Goal: Task Accomplishment & Management: Use online tool/utility

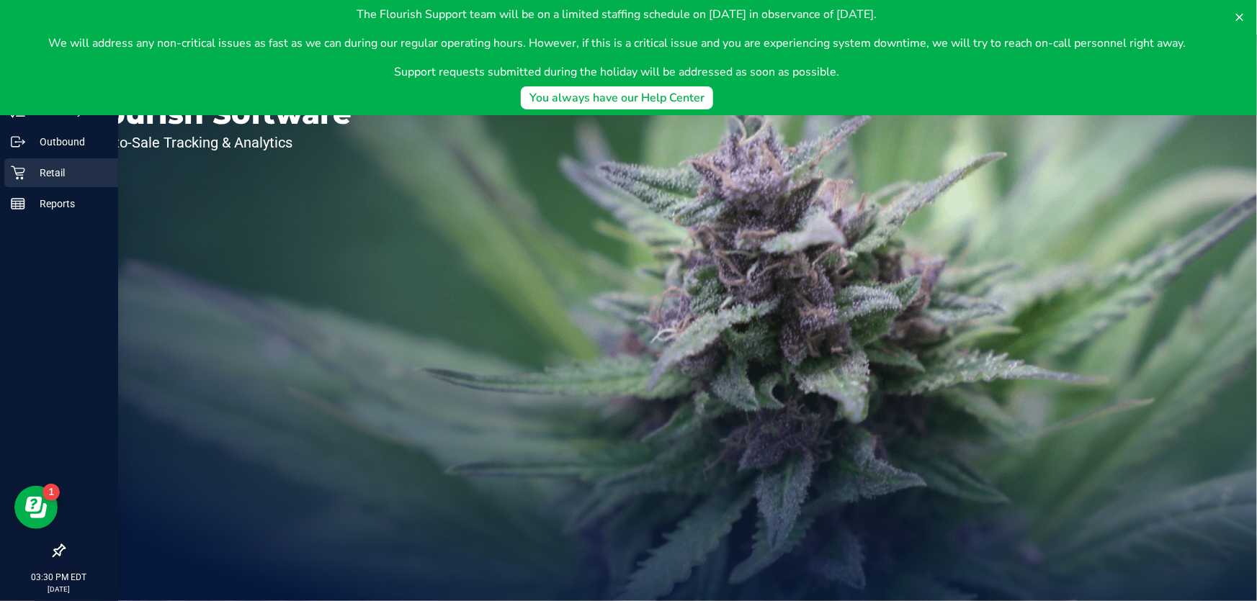
click at [33, 158] on div "Retail" at bounding box center [61, 172] width 114 height 29
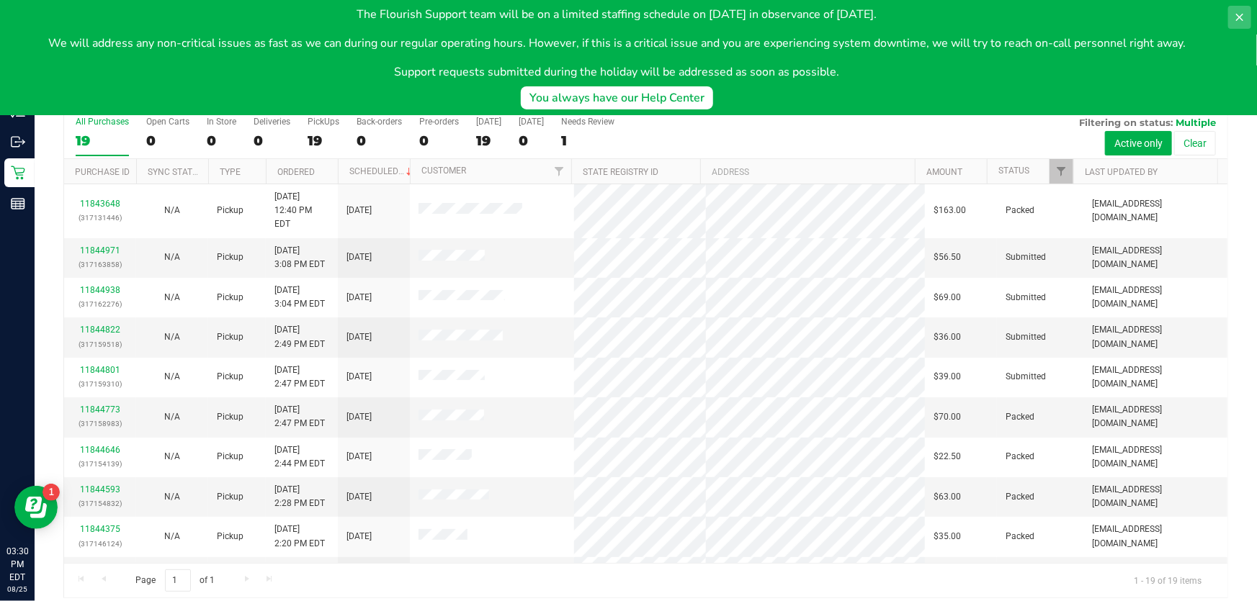
click at [1244, 18] on icon at bounding box center [1239, 18] width 12 height 12
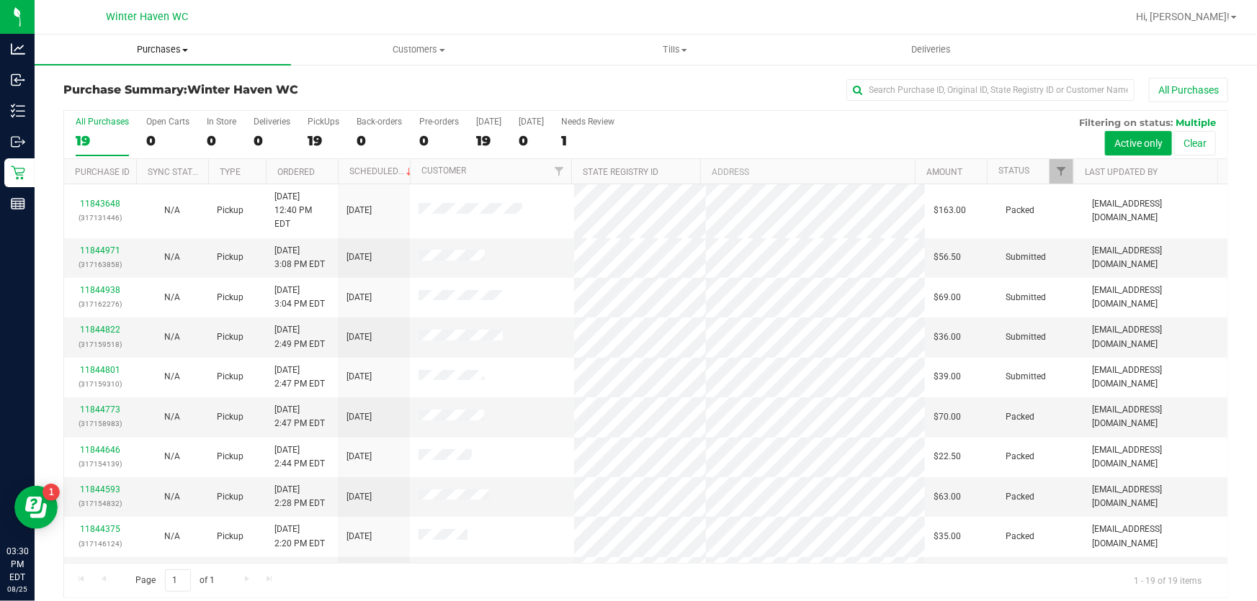
click at [169, 46] on span "Purchases" at bounding box center [163, 49] width 256 height 13
click at [99, 104] on span "Fulfillment" at bounding box center [79, 104] width 89 height 12
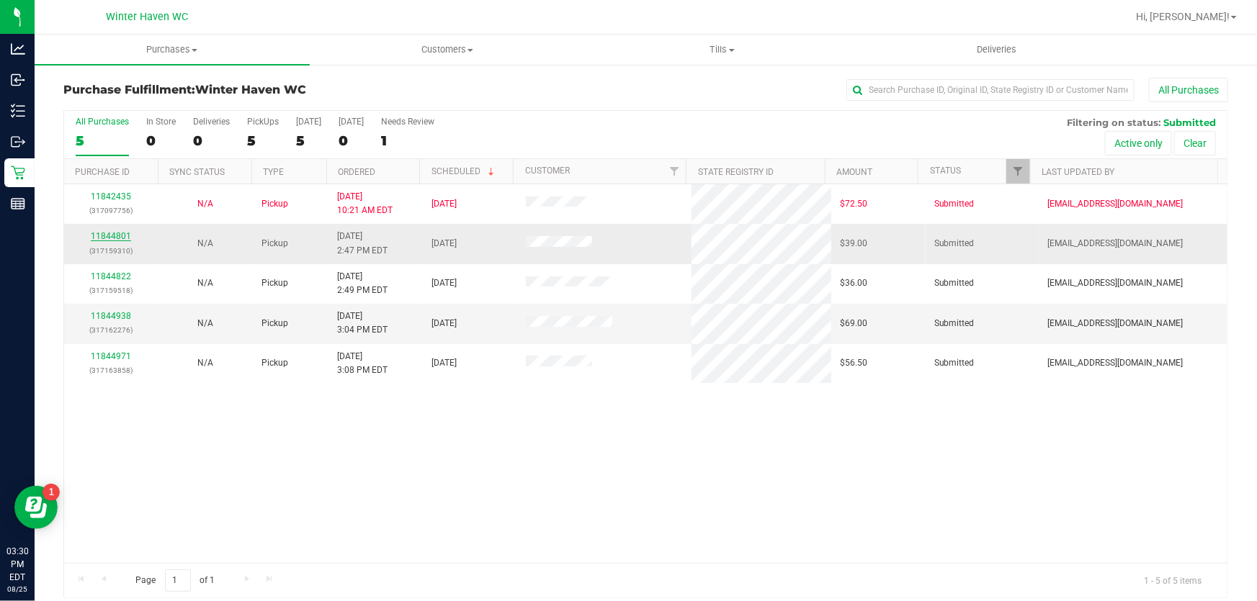
click at [110, 236] on link "11844801" at bounding box center [111, 236] width 40 height 10
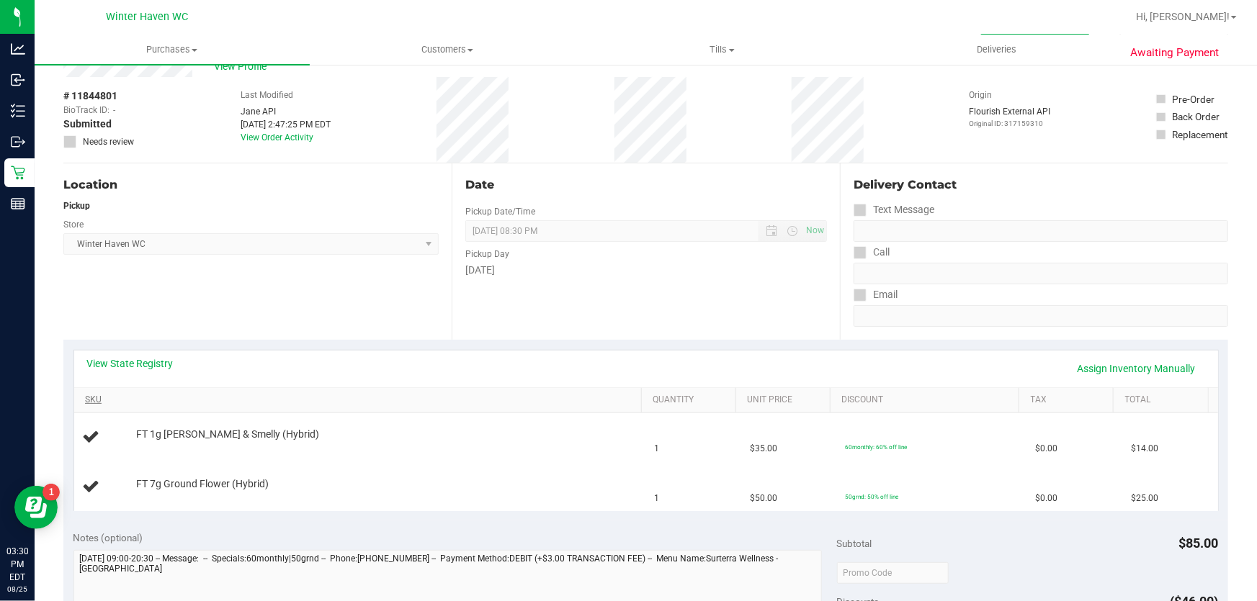
scroll to position [130, 0]
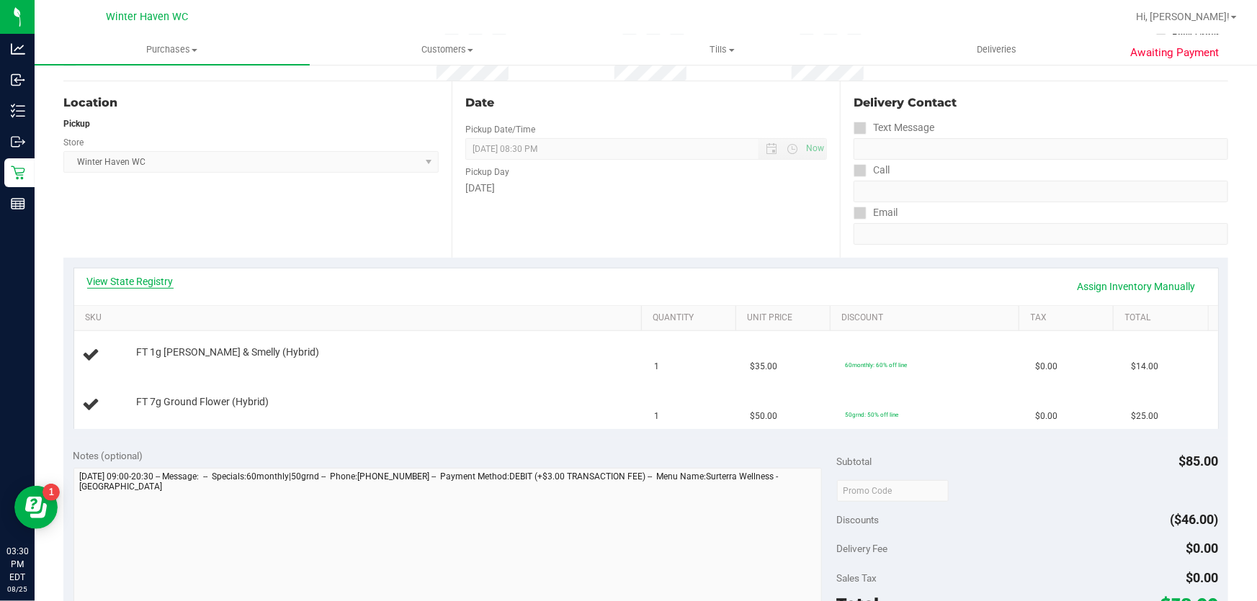
click at [144, 277] on link "View State Registry" at bounding box center [130, 281] width 86 height 14
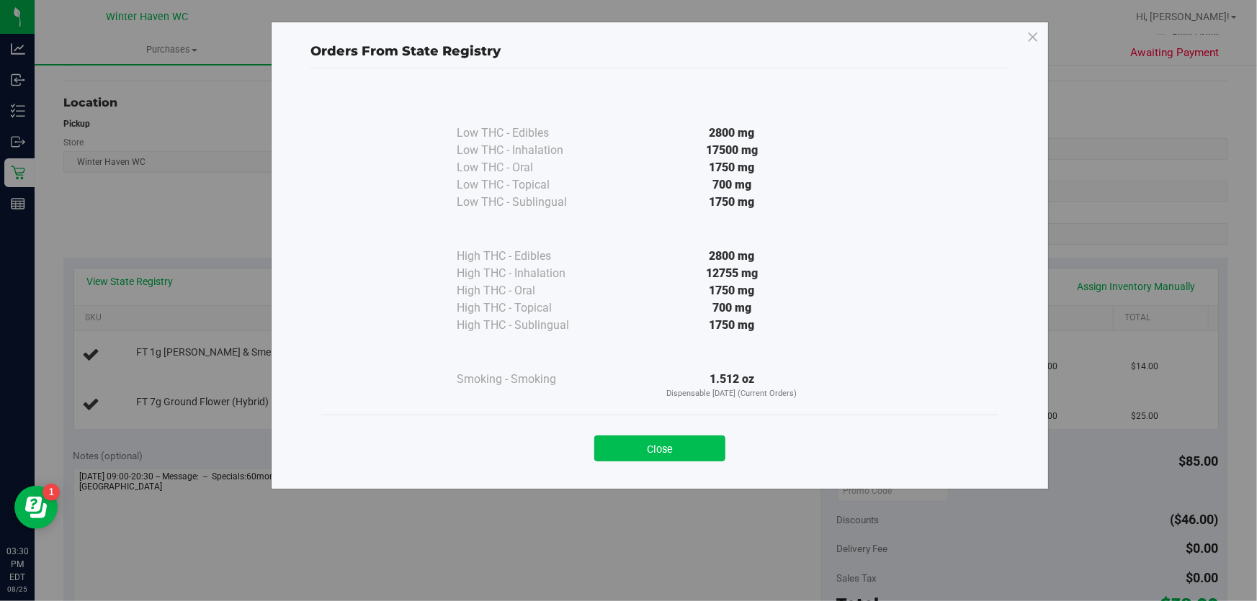
click at [657, 443] on button "Close" at bounding box center [659, 449] width 131 height 26
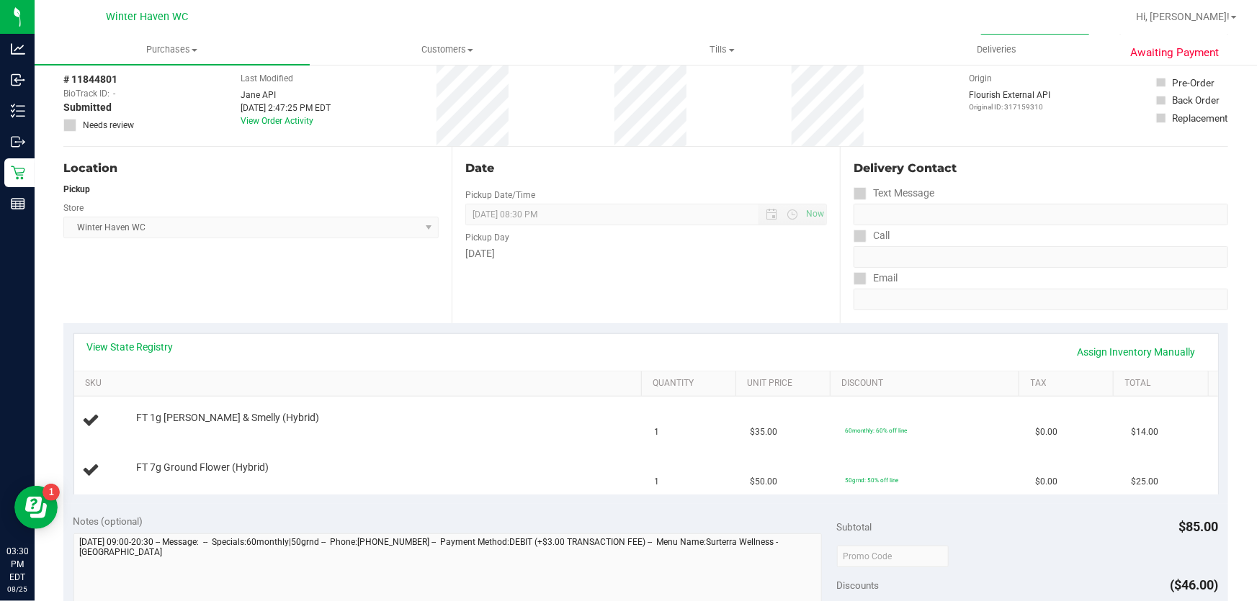
scroll to position [0, 0]
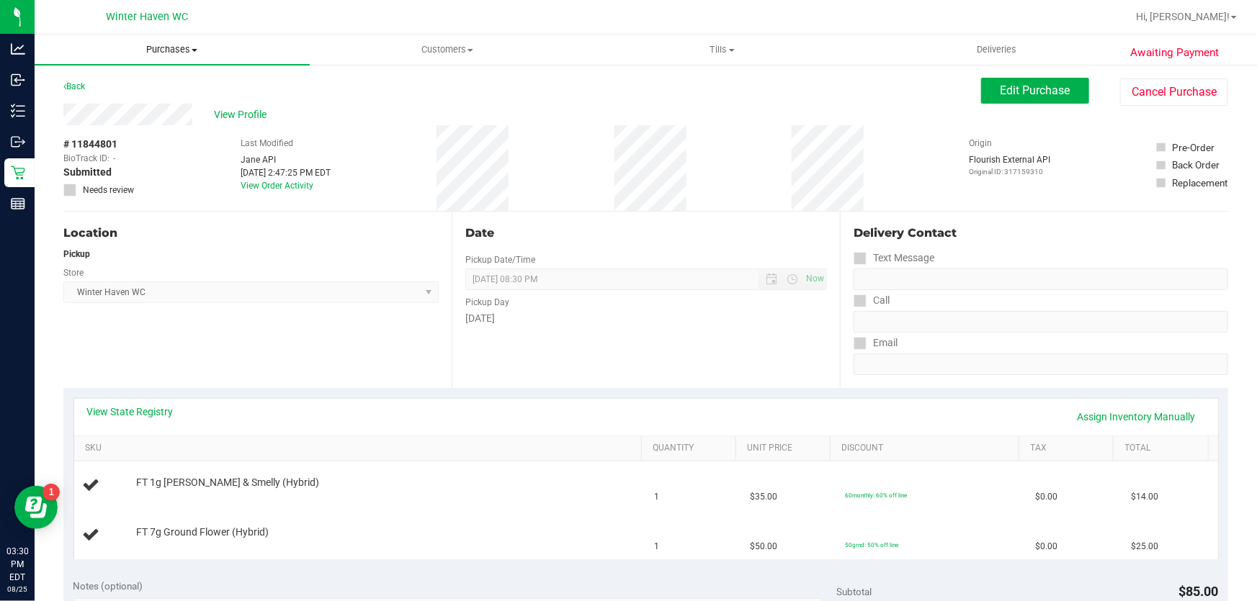
click at [174, 55] on span "Purchases" at bounding box center [172, 49] width 275 height 13
click at [135, 113] on li "All purchases" at bounding box center [172, 121] width 275 height 17
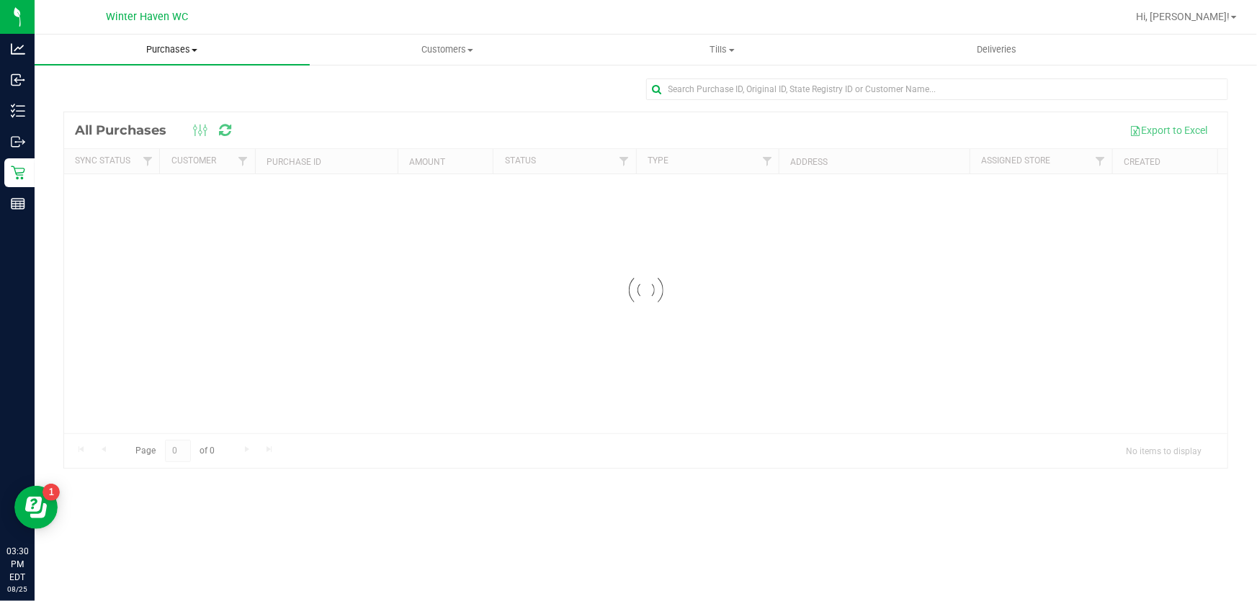
click at [183, 45] on span "Purchases" at bounding box center [172, 49] width 275 height 13
click at [101, 104] on span "Fulfillment" at bounding box center [79, 104] width 89 height 12
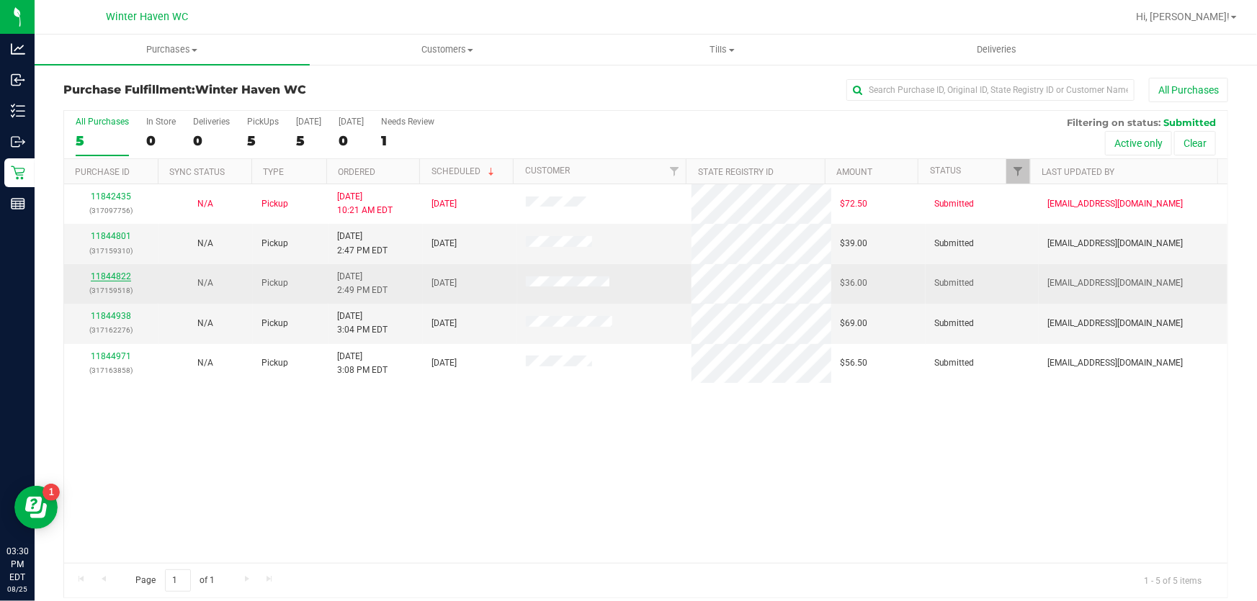
click at [120, 275] on link "11844822" at bounding box center [111, 276] width 40 height 10
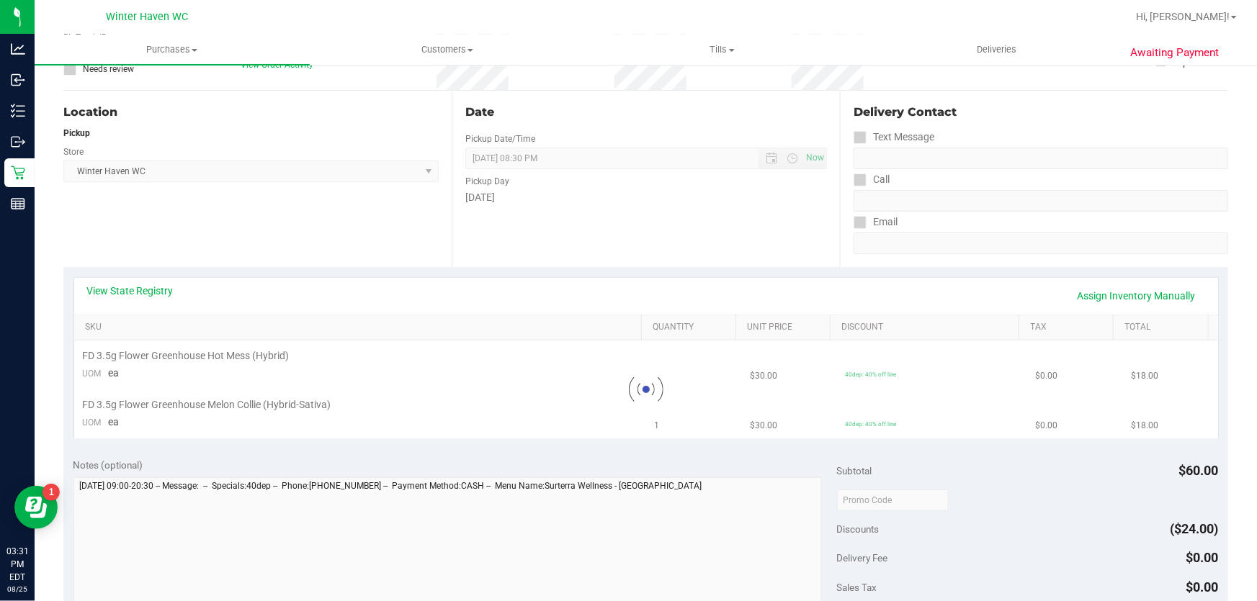
scroll to position [130, 0]
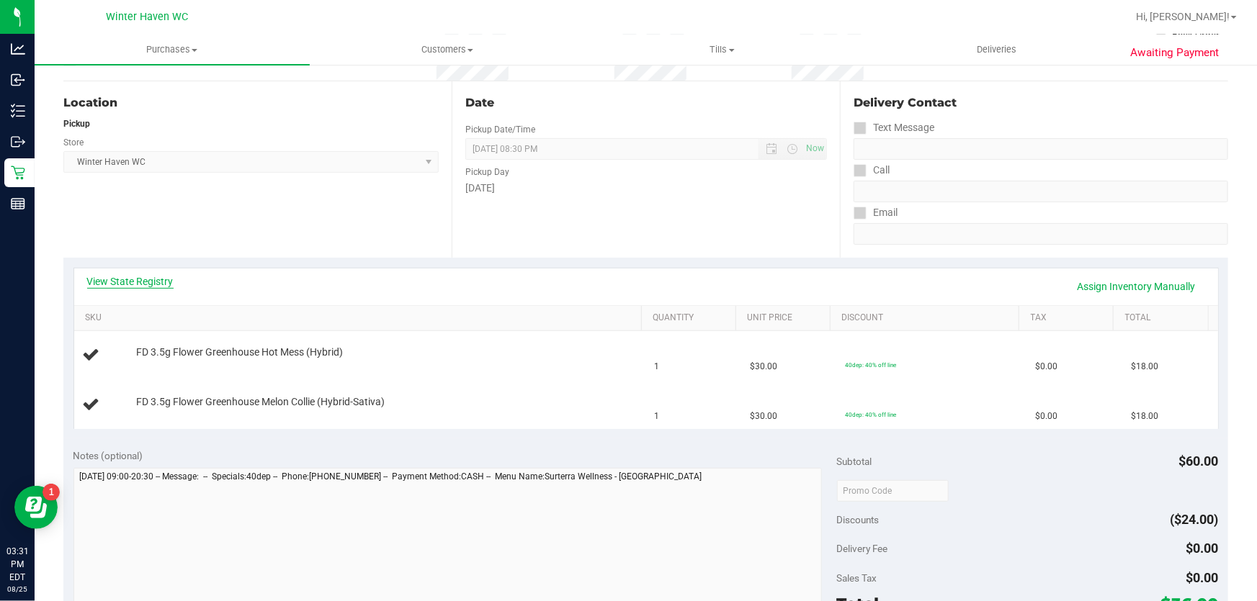
click at [156, 279] on link "View State Registry" at bounding box center [130, 281] width 86 height 14
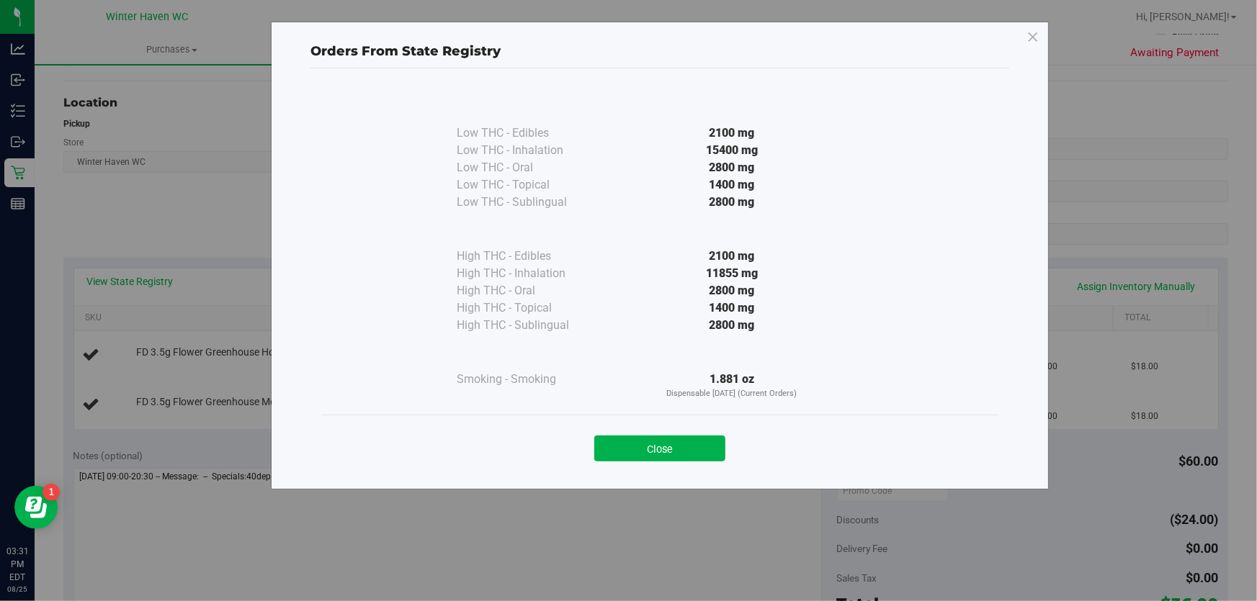
click at [698, 432] on div "Close" at bounding box center [659, 444] width 655 height 36
click at [705, 468] on div "Close" at bounding box center [659, 444] width 677 height 58
click at [714, 436] on button "Close" at bounding box center [659, 449] width 131 height 26
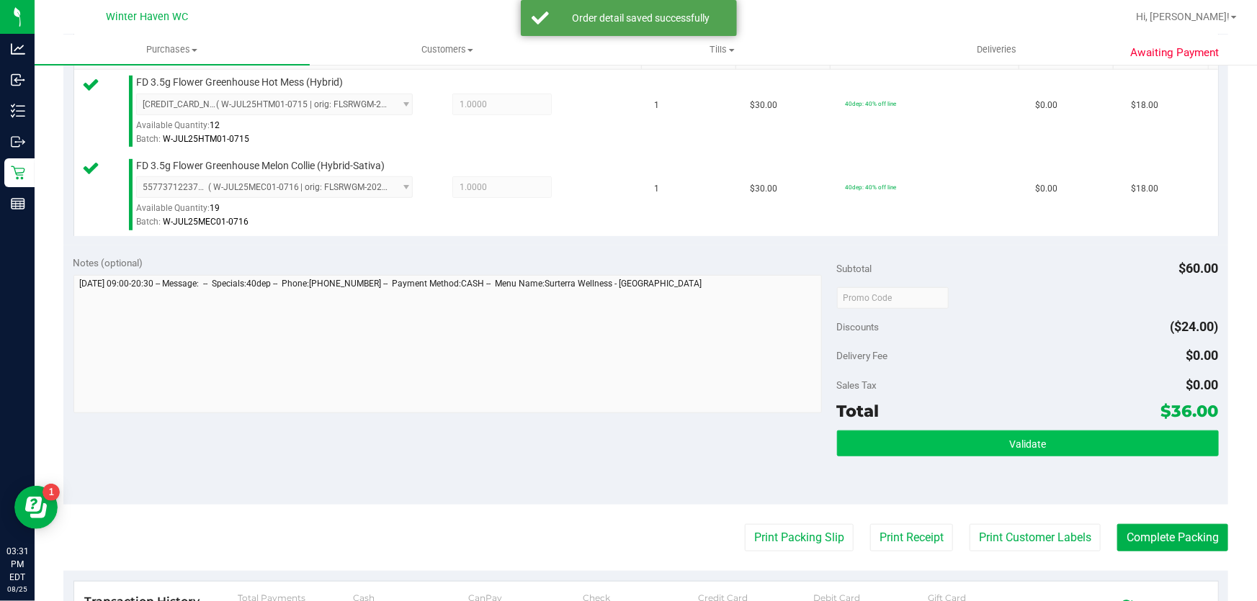
scroll to position [392, 0]
click at [936, 446] on button "Validate" at bounding box center [1028, 443] width 382 height 26
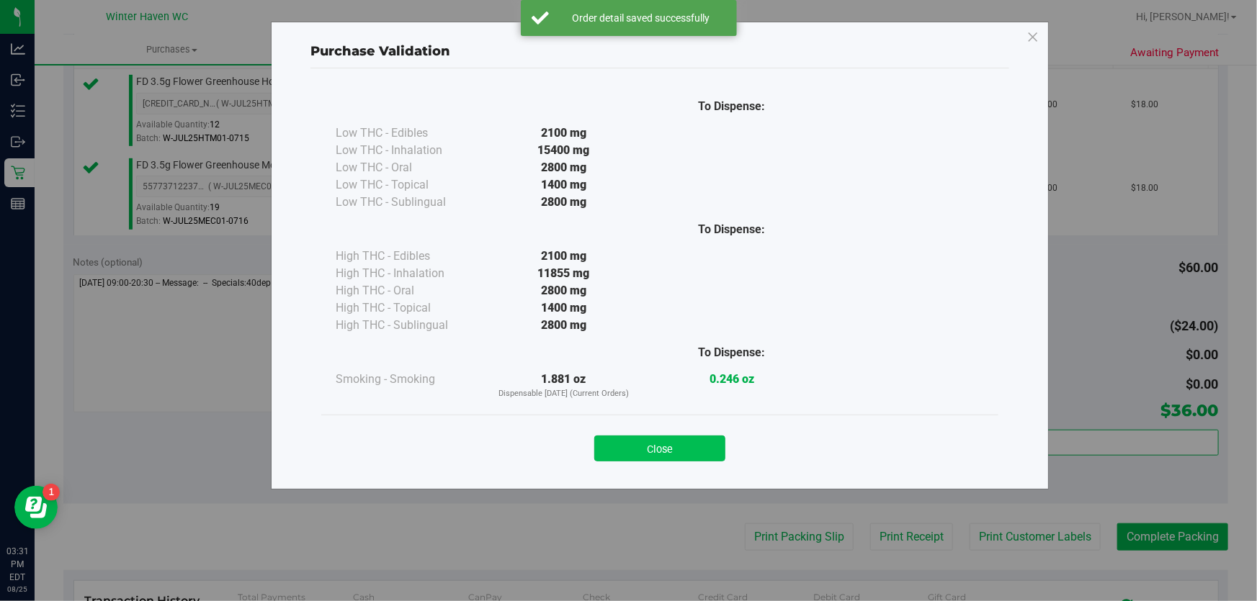
click at [711, 454] on button "Close" at bounding box center [659, 449] width 131 height 26
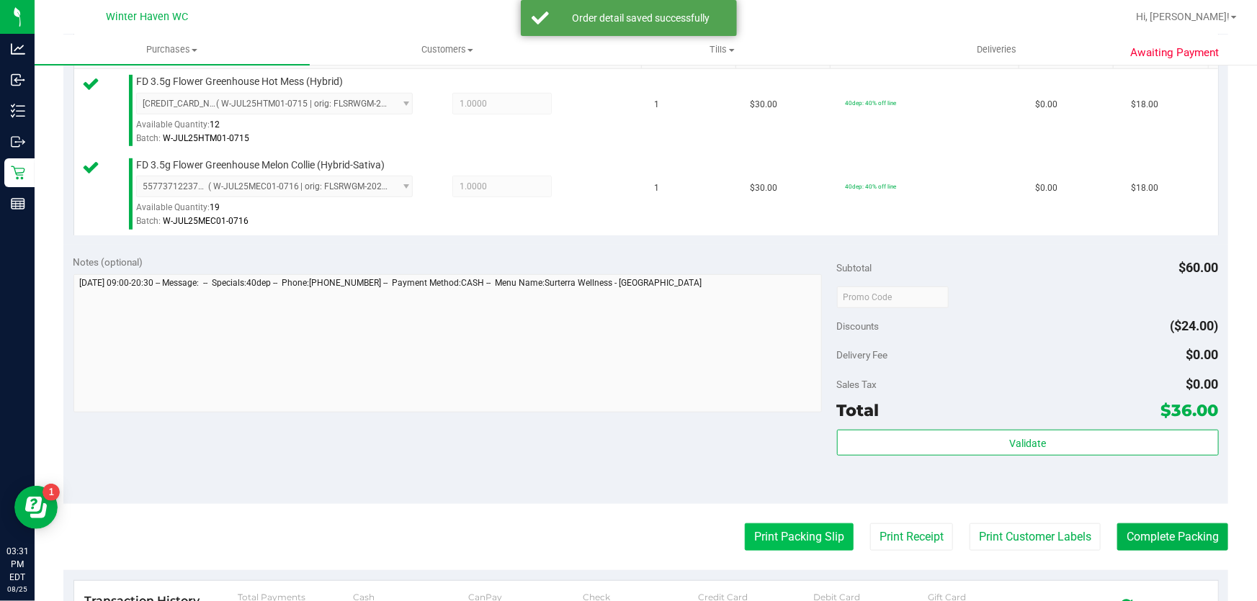
click at [755, 525] on button "Print Packing Slip" at bounding box center [799, 536] width 109 height 27
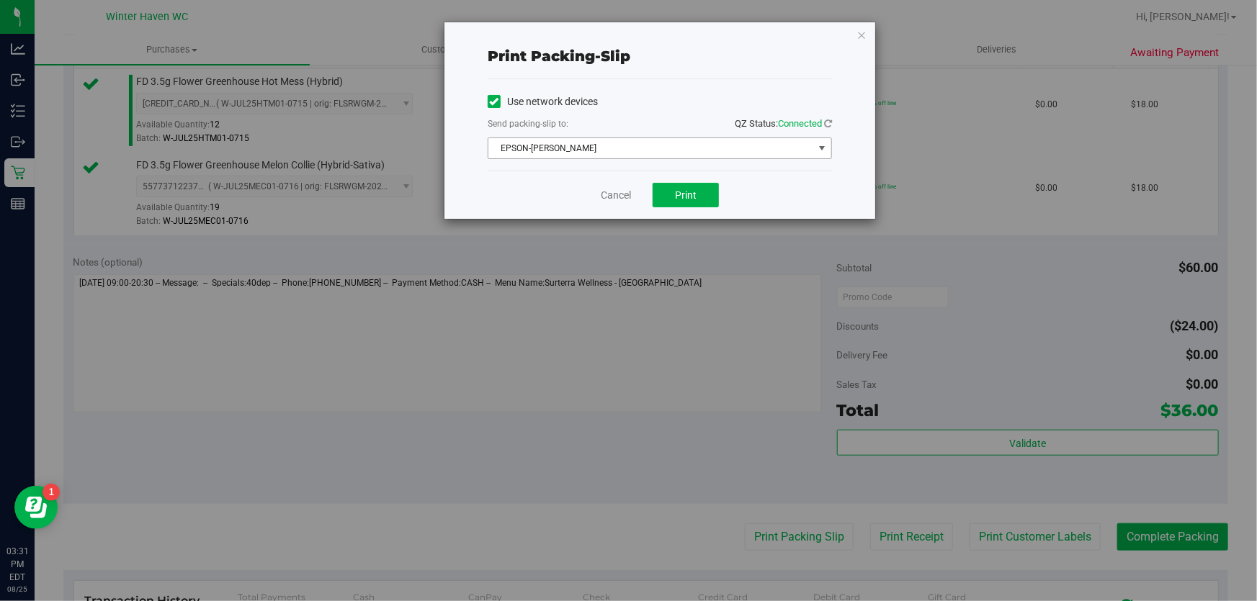
click at [680, 150] on span "EPSON-[PERSON_NAME]" at bounding box center [650, 148] width 325 height 20
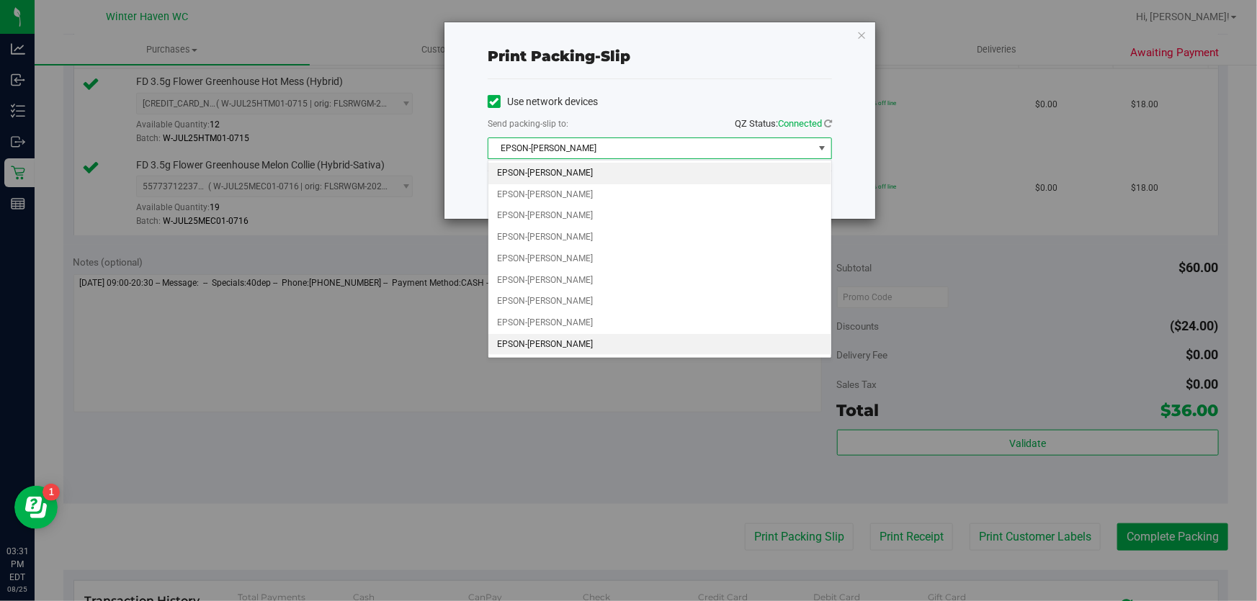
click at [593, 341] on li "EPSON-[PERSON_NAME]" at bounding box center [659, 345] width 343 height 22
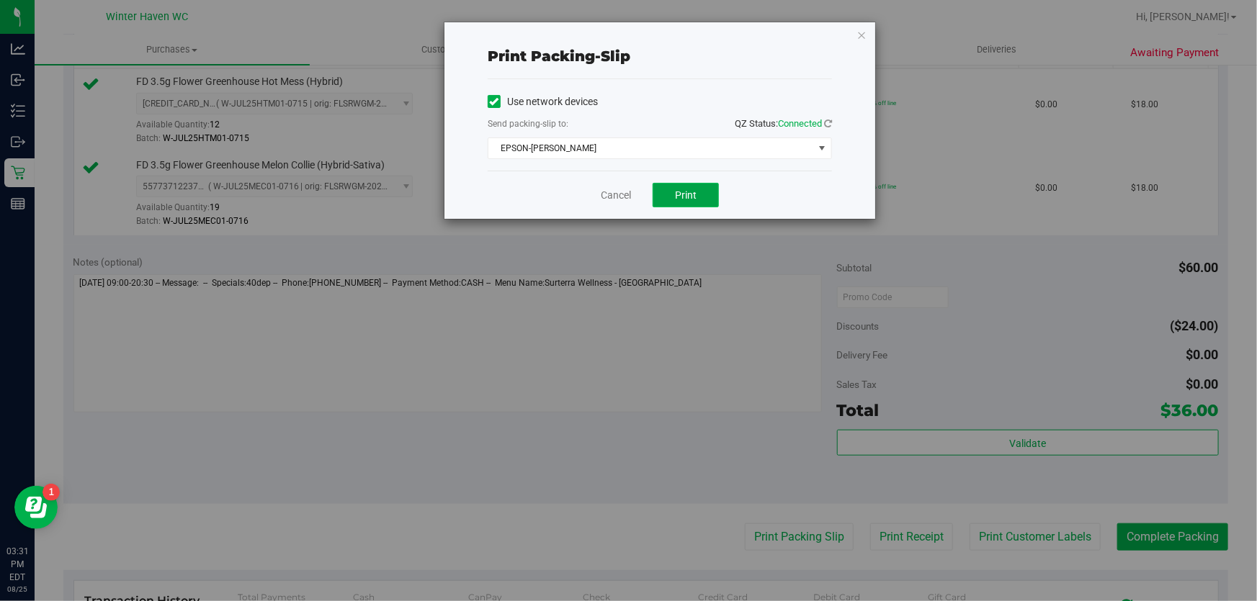
click at [670, 206] on button "Print" at bounding box center [685, 195] width 66 height 24
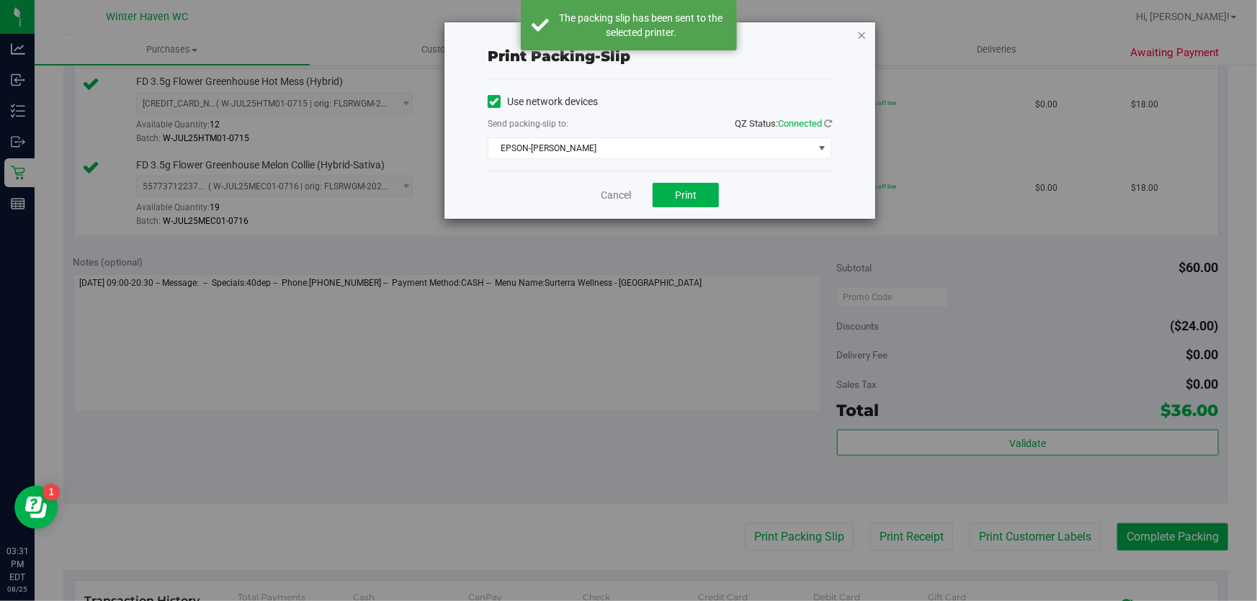
click at [861, 37] on icon "button" at bounding box center [861, 34] width 10 height 17
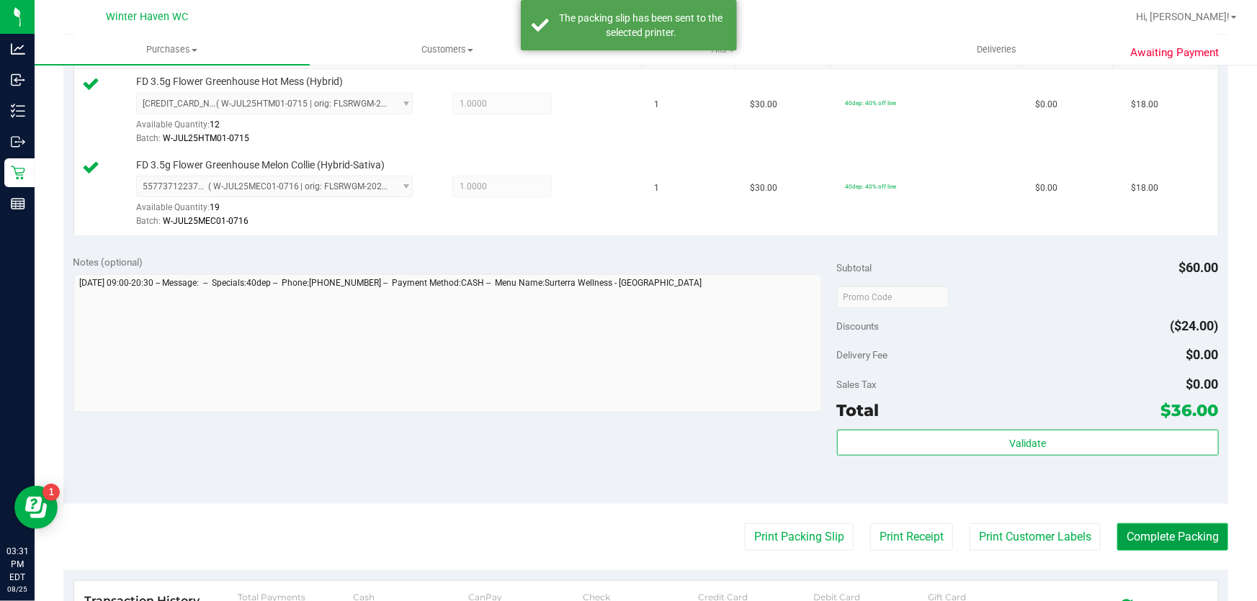
click at [1138, 548] on button "Complete Packing" at bounding box center [1172, 536] width 111 height 27
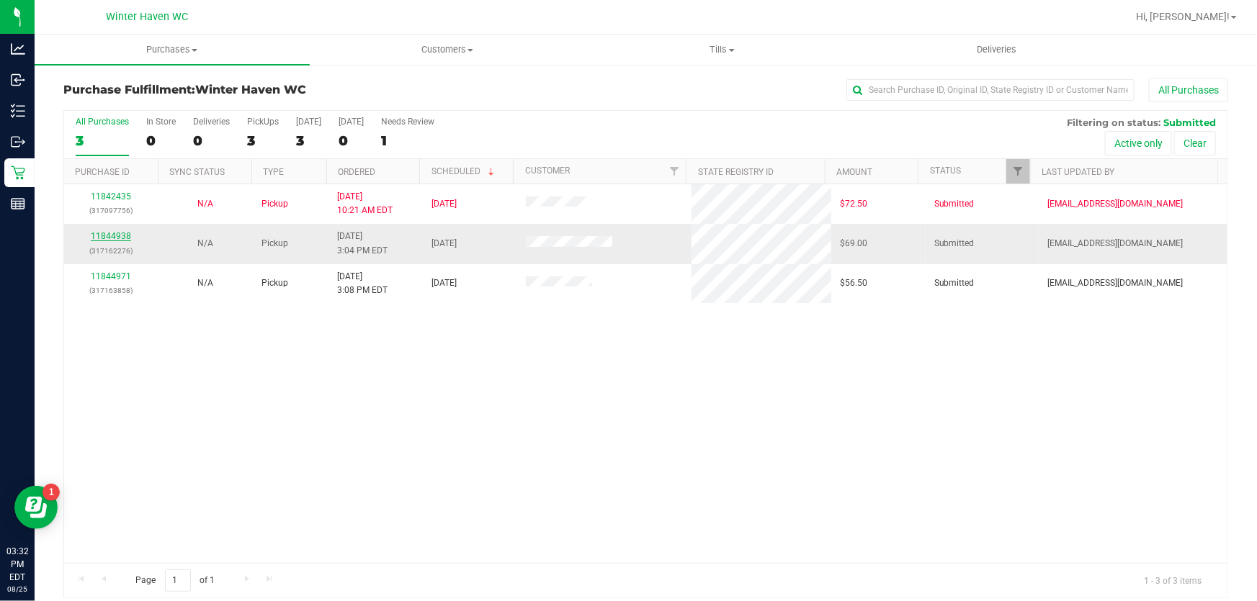
click at [117, 231] on link "11844938" at bounding box center [111, 236] width 40 height 10
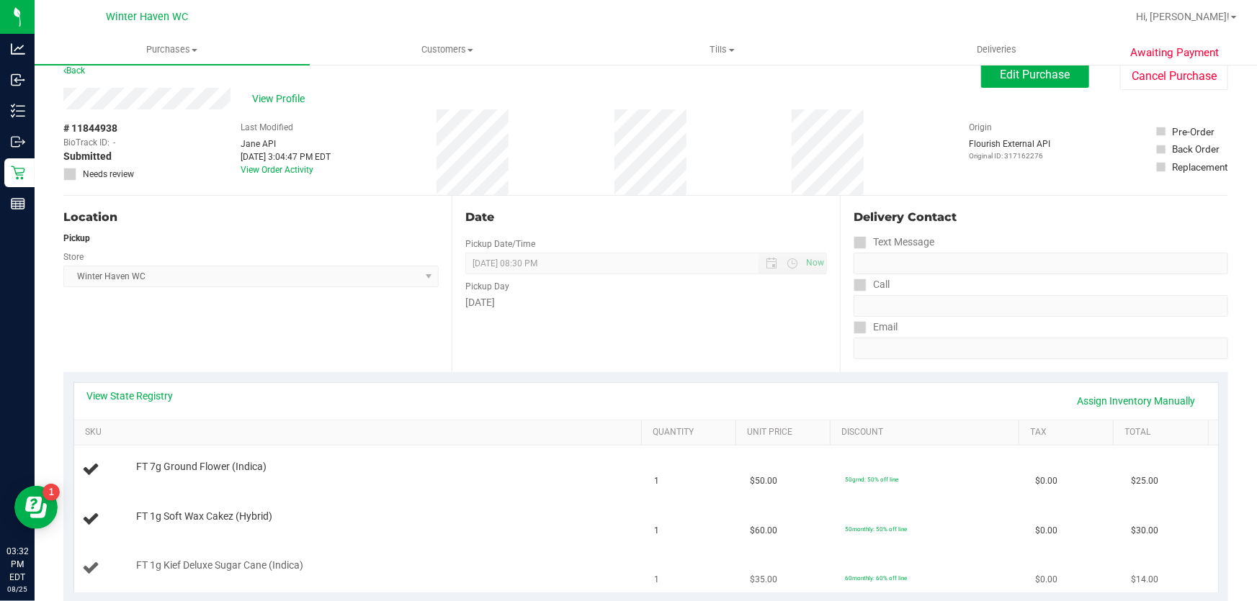
scroll to position [65, 0]
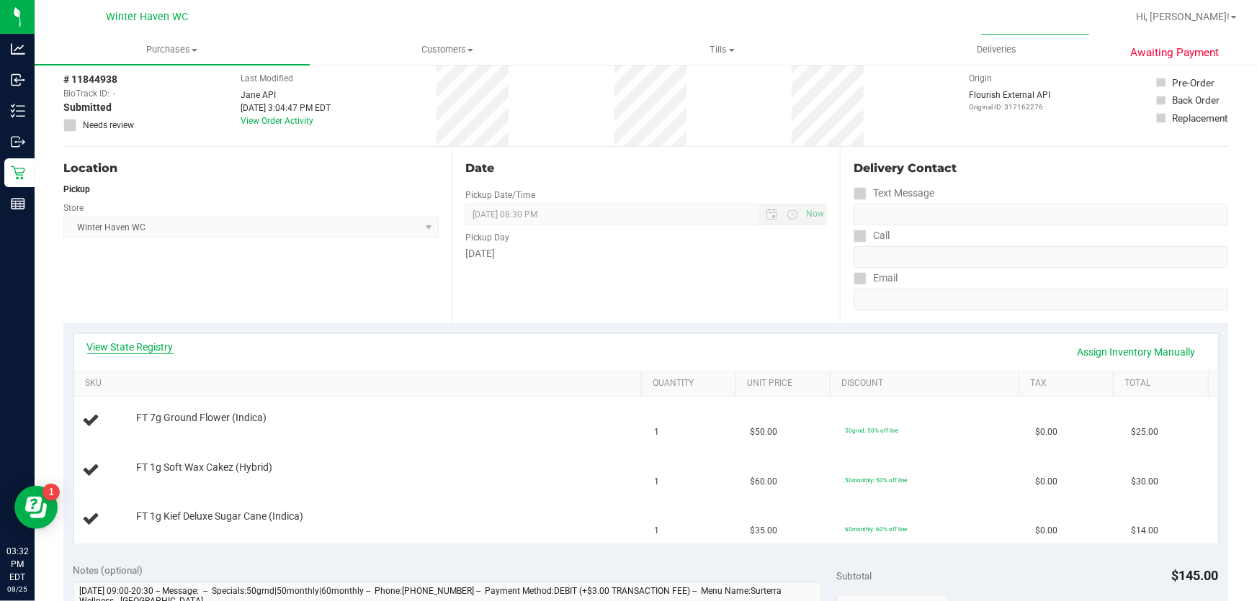
click at [163, 349] on link "View State Registry" at bounding box center [130, 347] width 86 height 14
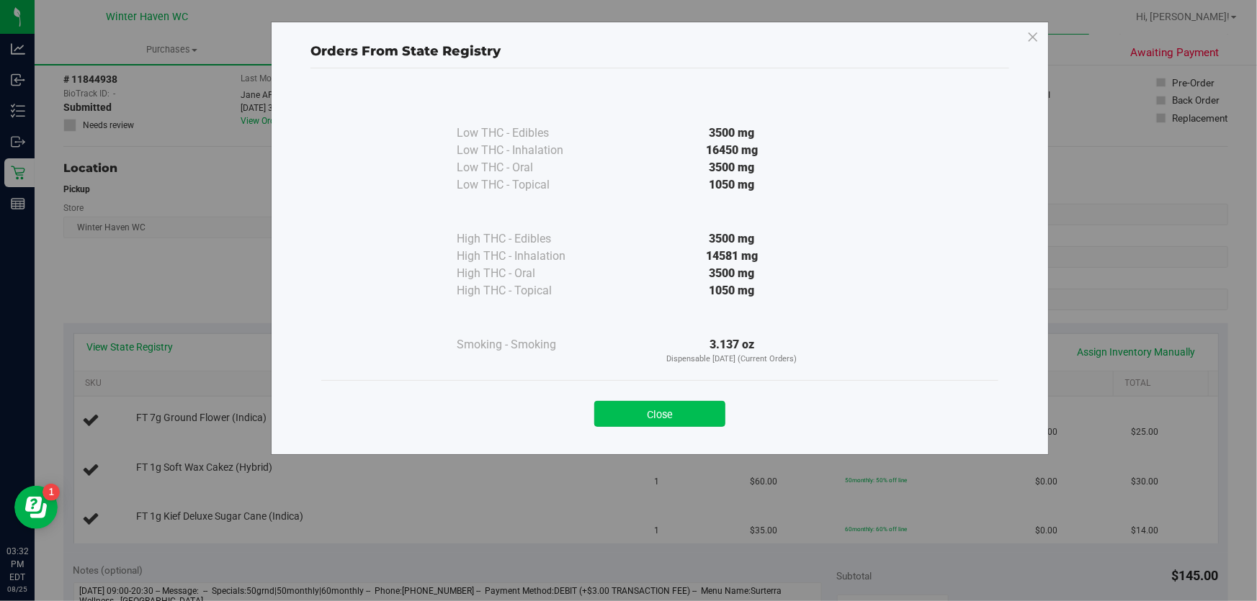
click at [660, 417] on button "Close" at bounding box center [659, 414] width 131 height 26
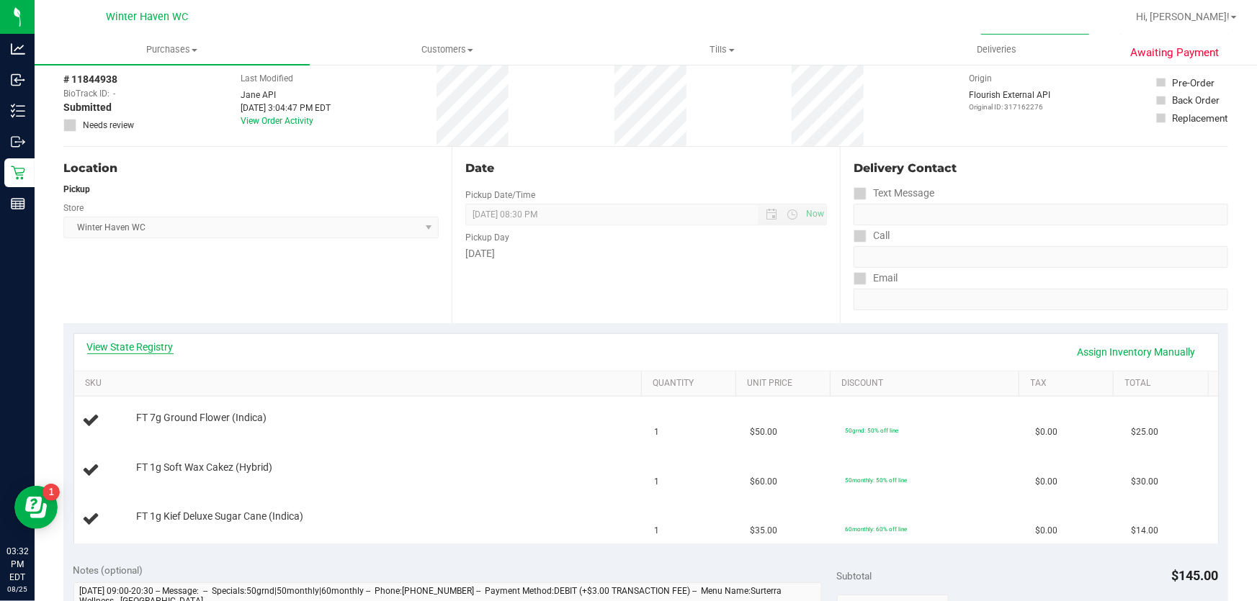
click at [91, 341] on link "View State Registry" at bounding box center [130, 347] width 86 height 14
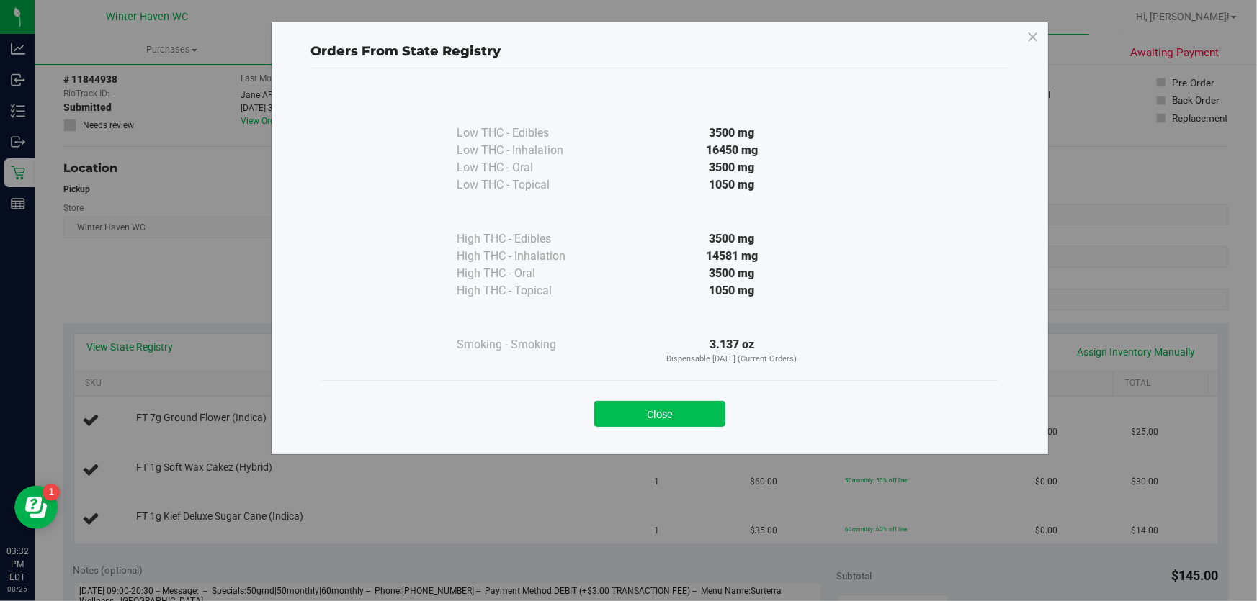
click at [626, 411] on button "Close" at bounding box center [659, 414] width 131 height 26
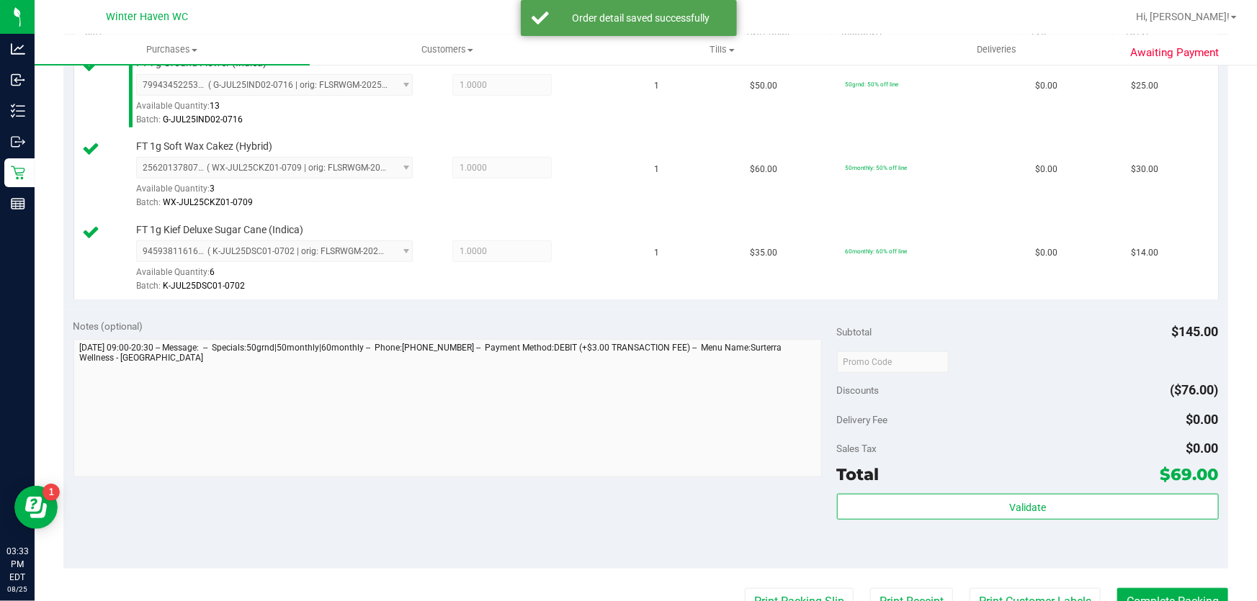
scroll to position [523, 0]
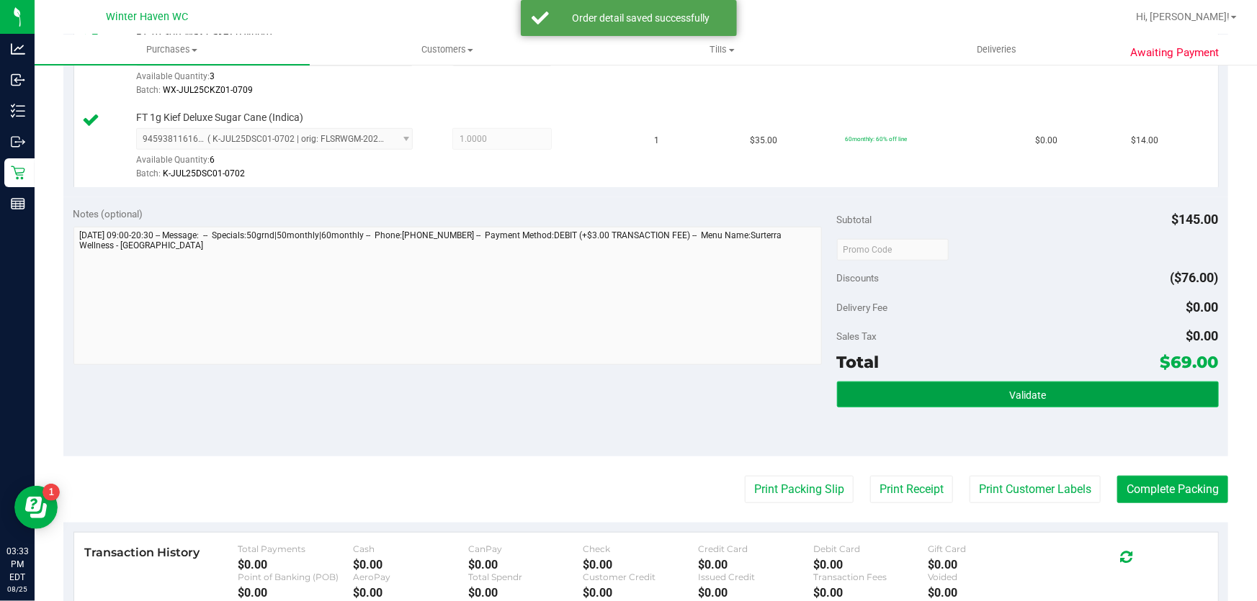
click at [886, 391] on button "Validate" at bounding box center [1028, 395] width 382 height 26
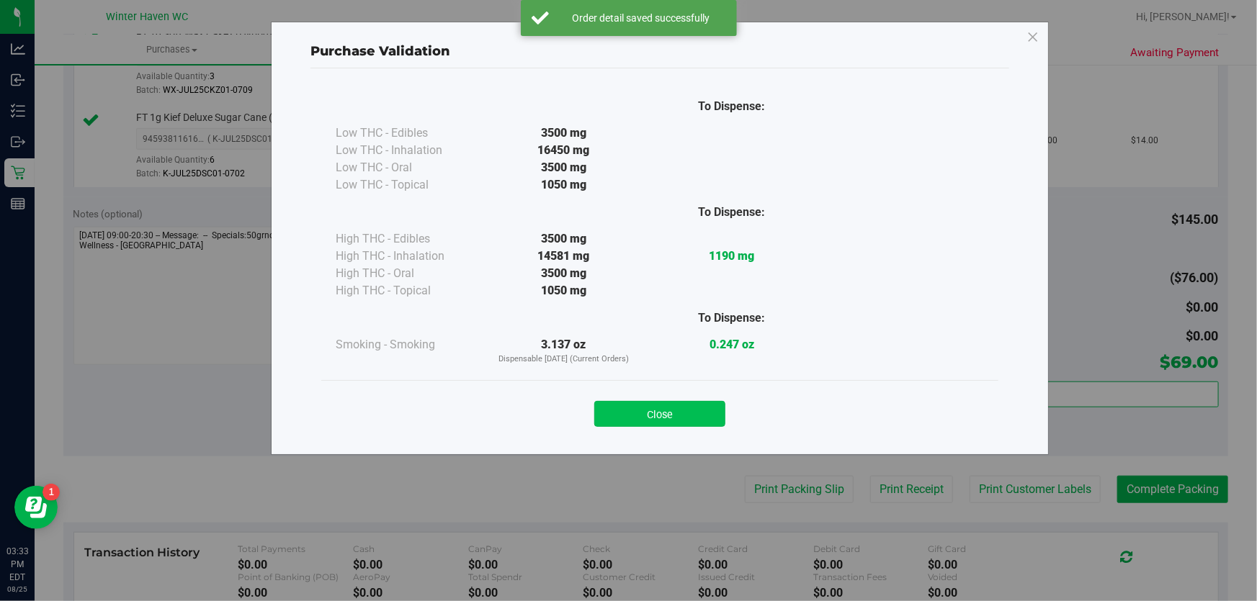
click at [691, 418] on button "Close" at bounding box center [659, 414] width 131 height 26
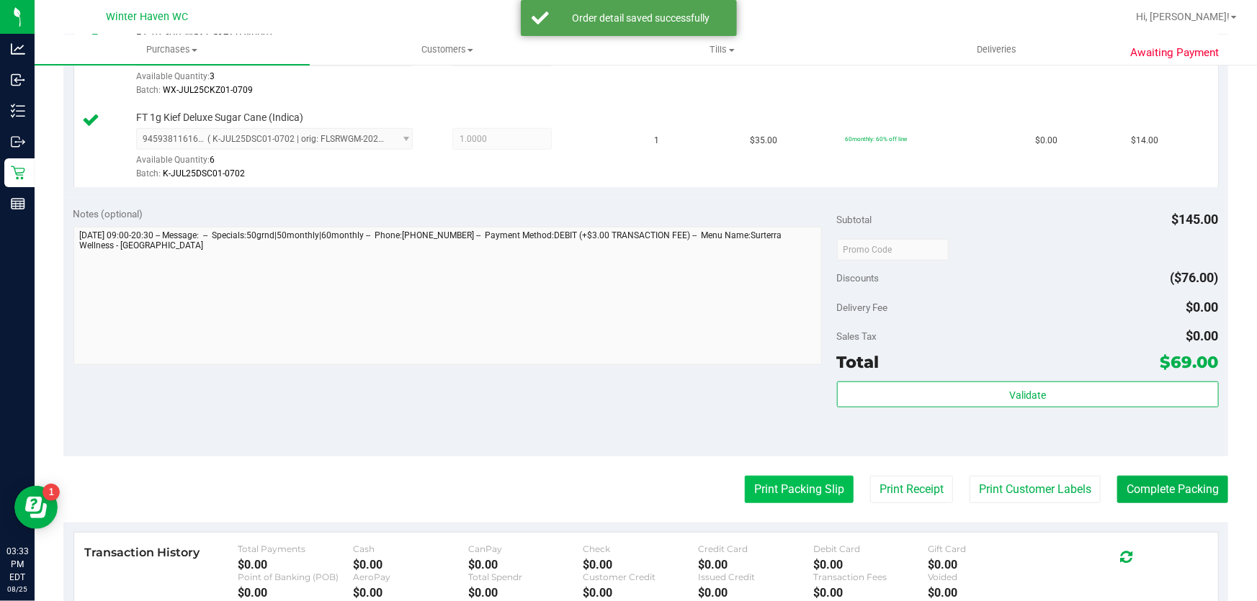
click at [764, 485] on button "Print Packing Slip" at bounding box center [799, 489] width 109 height 27
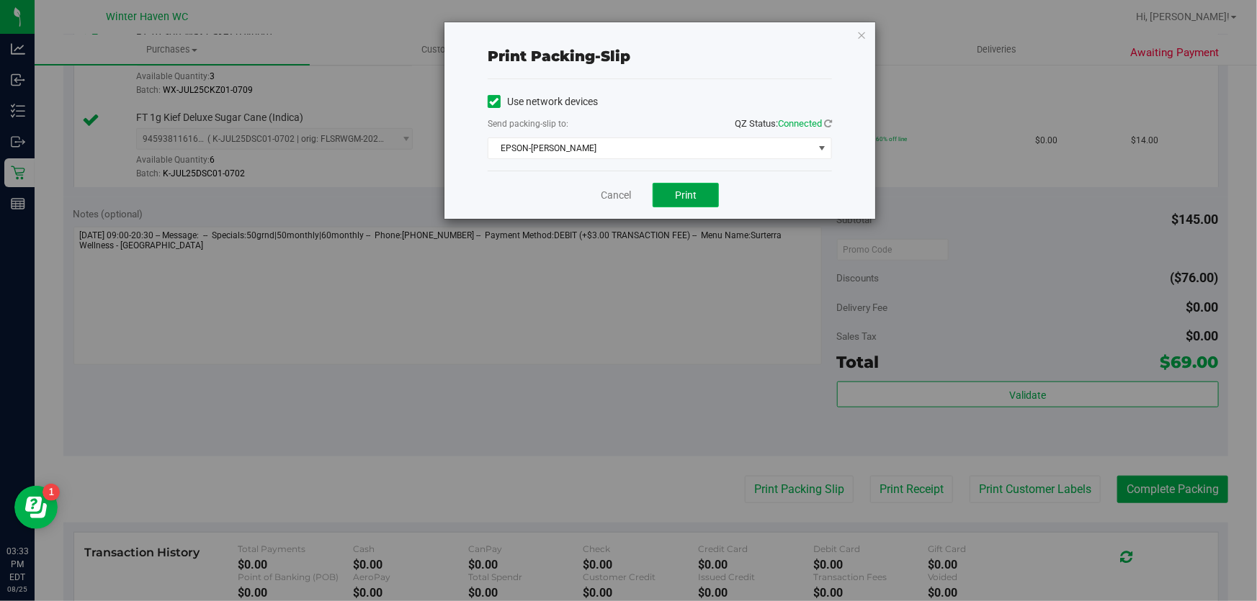
click at [707, 198] on button "Print" at bounding box center [685, 195] width 66 height 24
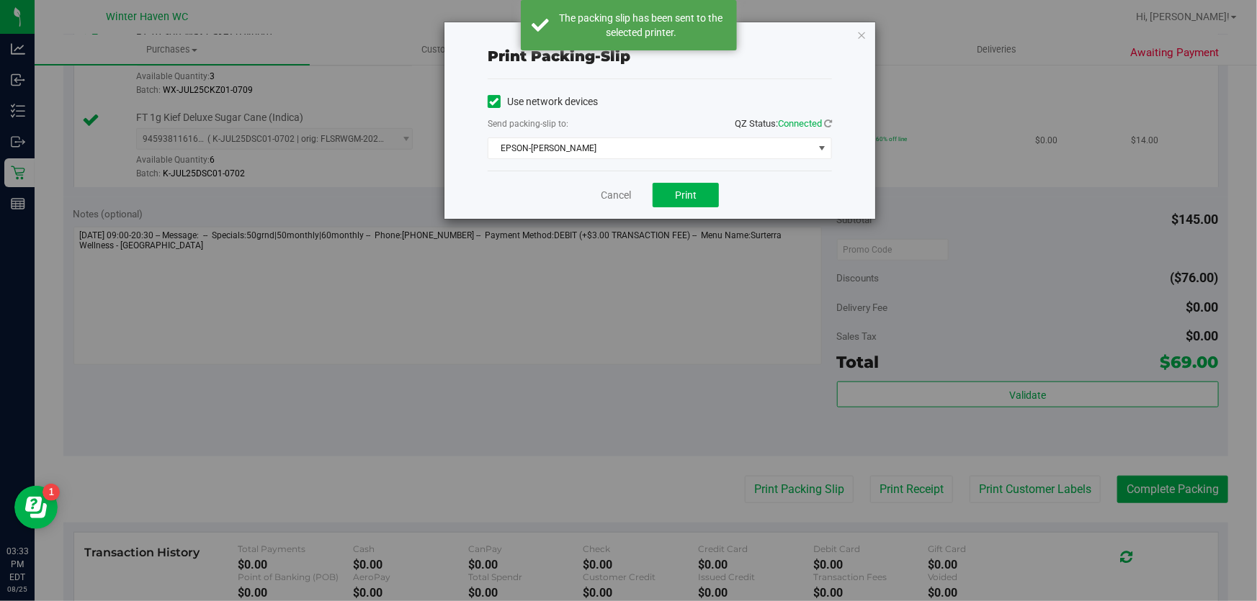
drag, startPoint x: 858, startPoint y: 35, endPoint x: 906, endPoint y: 123, distance: 100.5
click at [858, 37] on icon "button" at bounding box center [861, 34] width 10 height 17
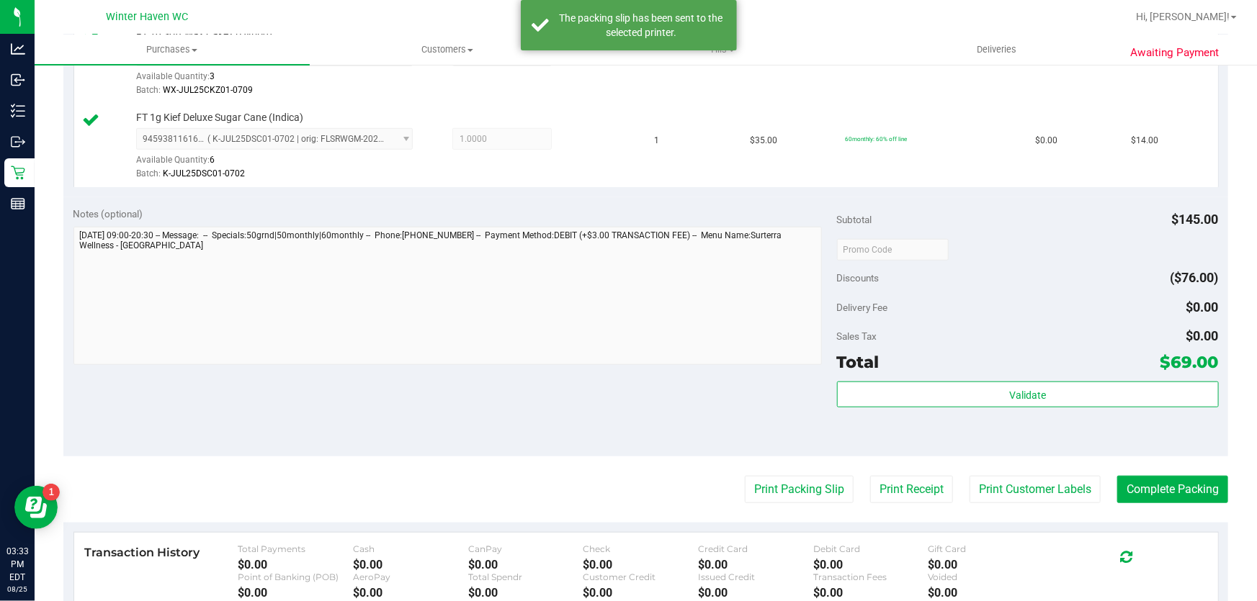
click at [1161, 469] on purchase-details "Back Edit Purchase Cancel Purchase View Profile # 11844938 BioTrack ID: - Submi…" at bounding box center [645, 173] width 1164 height 1238
click at [1159, 493] on button "Complete Packing" at bounding box center [1172, 489] width 111 height 27
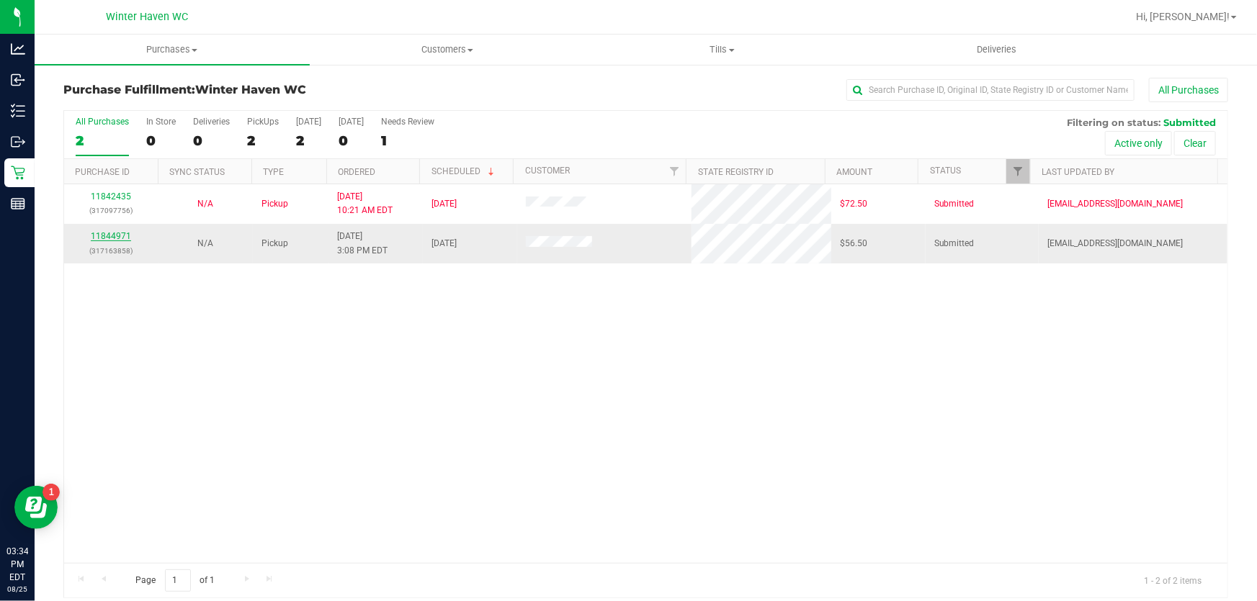
click at [108, 240] on link "11844971" at bounding box center [111, 236] width 40 height 10
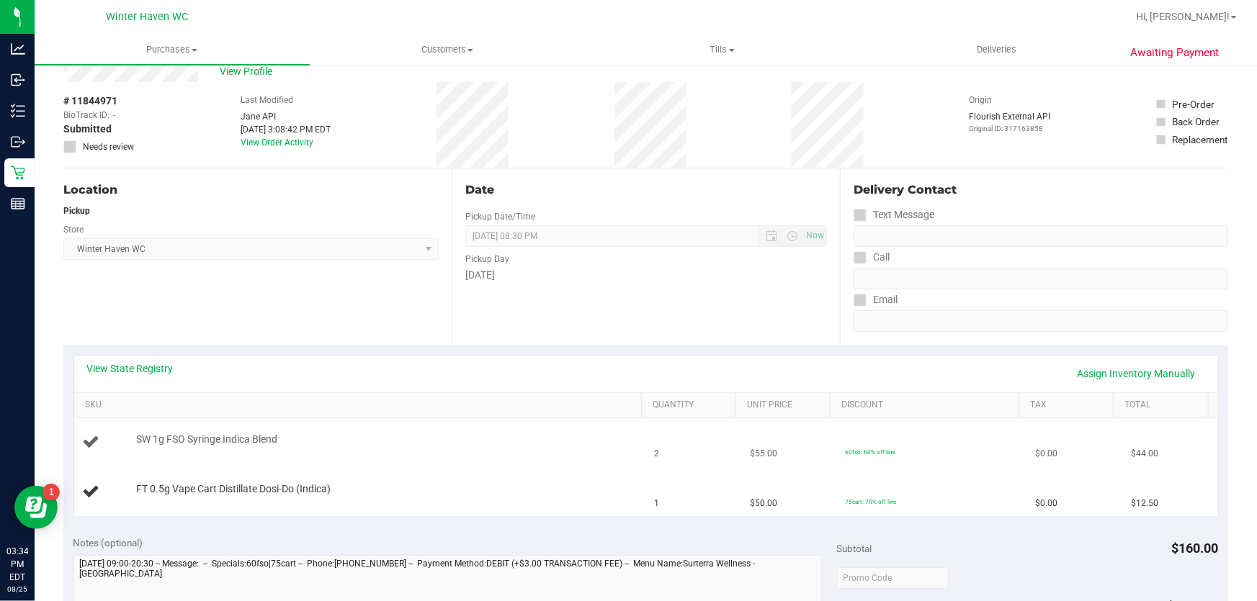
scroll to position [65, 0]
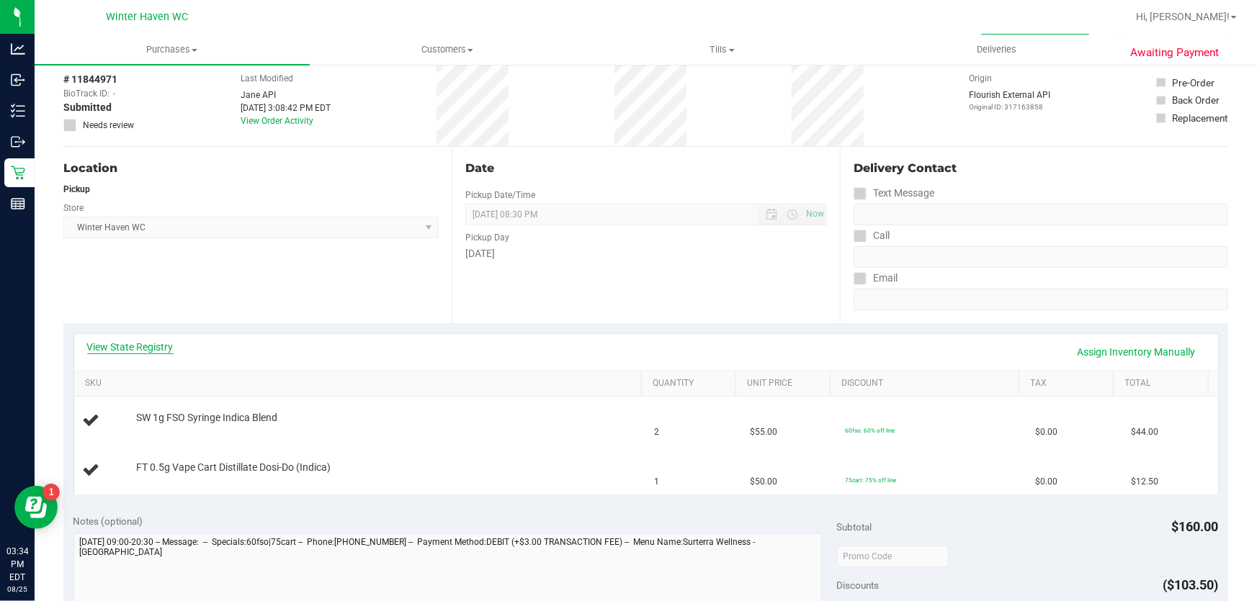
click at [153, 345] on link "View State Registry" at bounding box center [130, 347] width 86 height 14
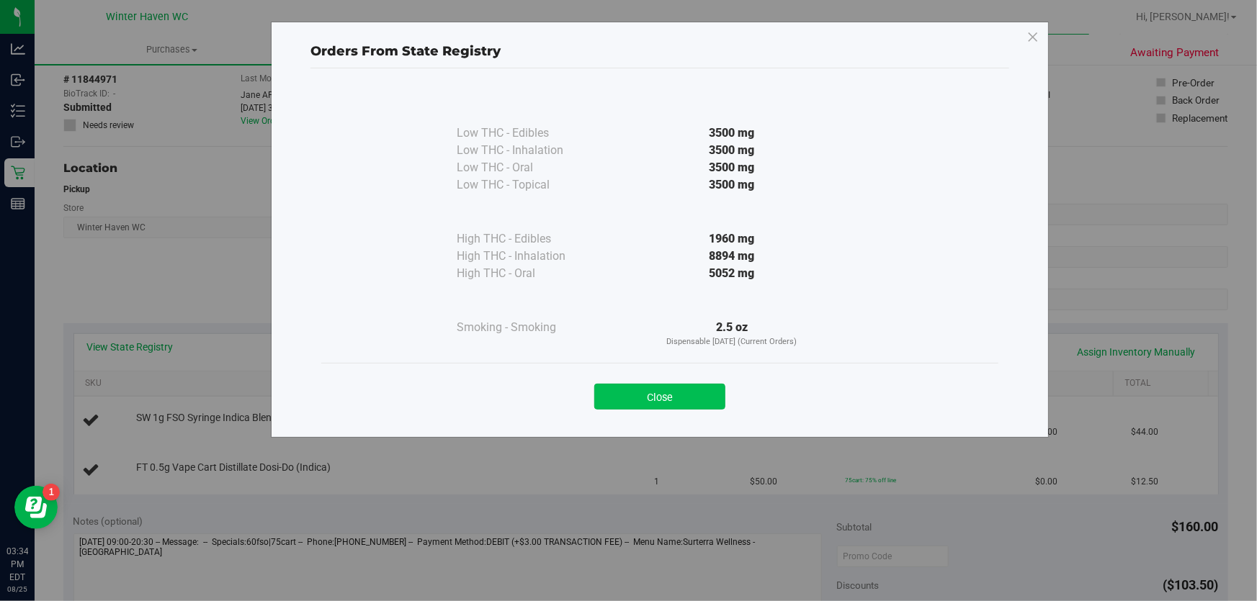
click at [668, 386] on button "Close" at bounding box center [659, 397] width 131 height 26
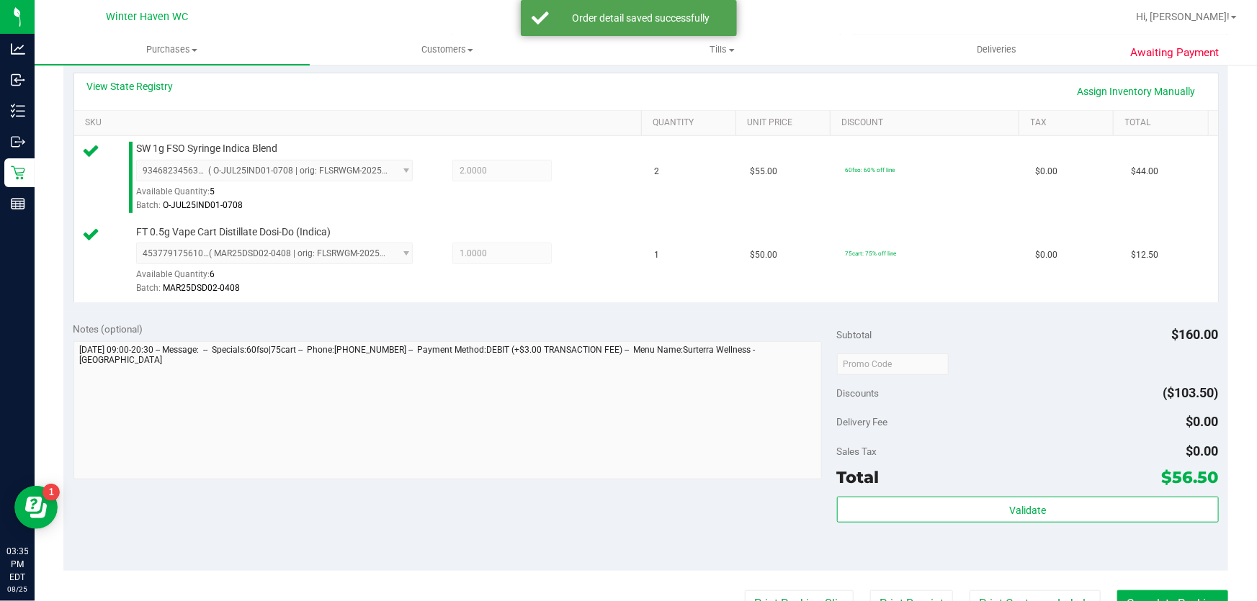
scroll to position [327, 0]
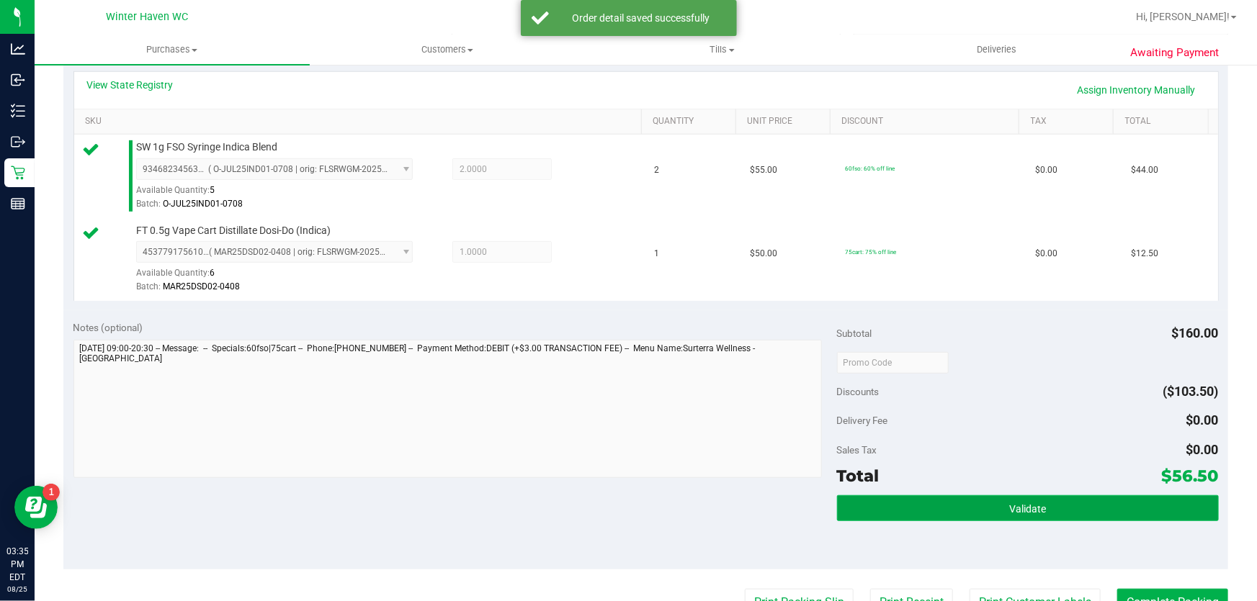
click at [974, 505] on button "Validate" at bounding box center [1028, 508] width 382 height 26
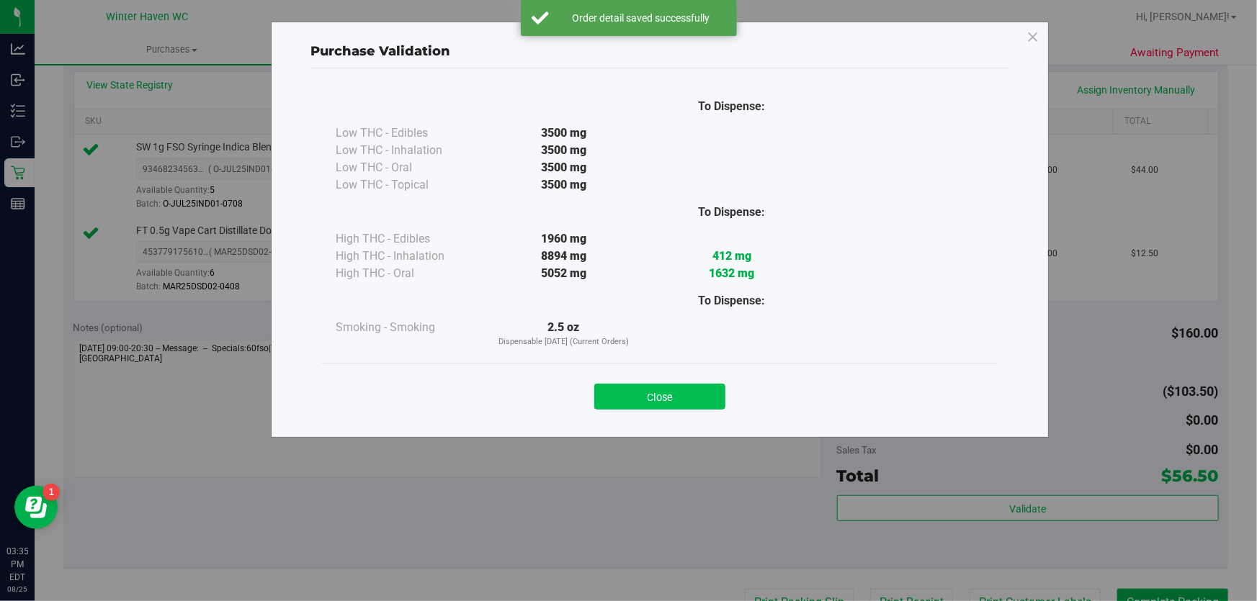
click at [694, 402] on button "Close" at bounding box center [659, 397] width 131 height 26
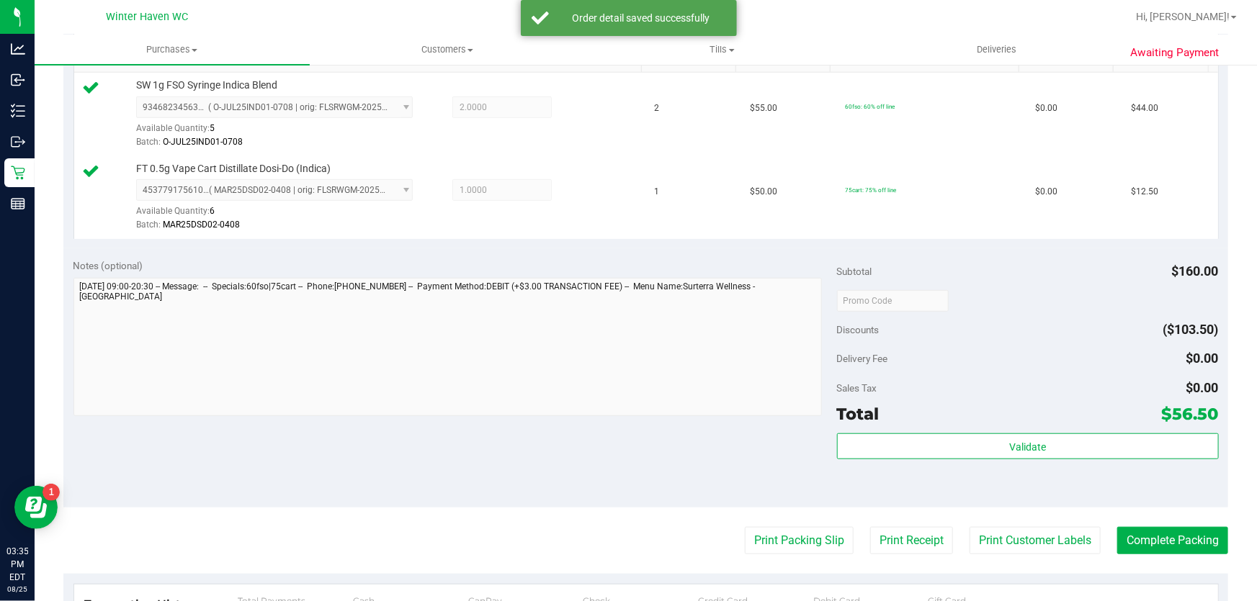
scroll to position [458, 0]
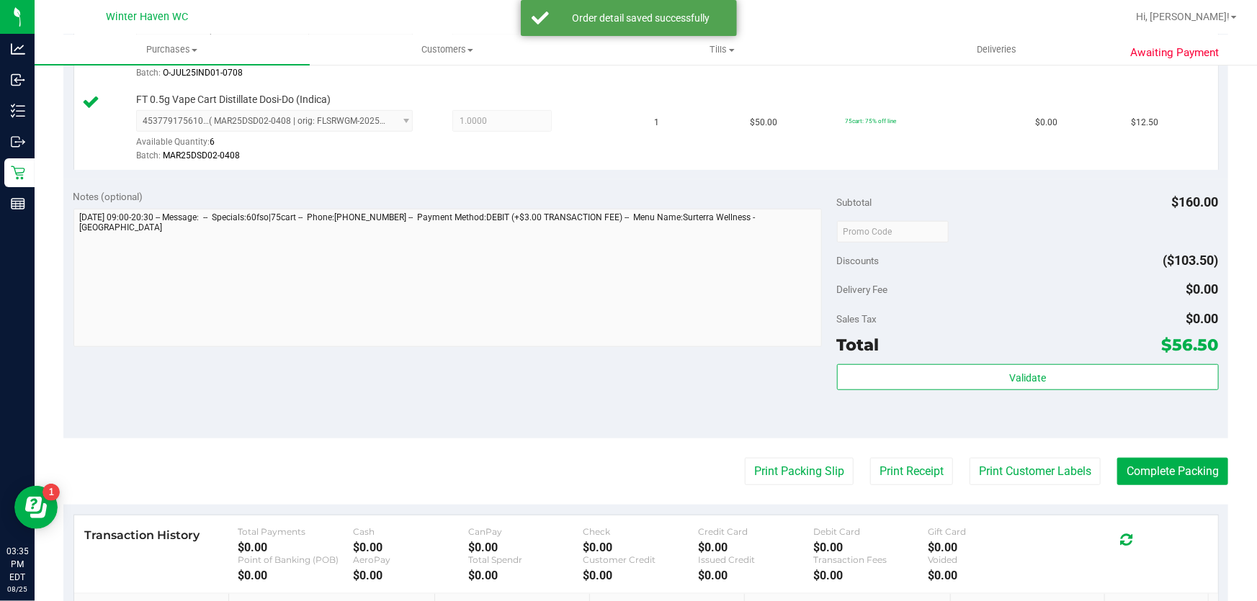
click at [785, 486] on purchase-details "Back Edit Purchase Cancel Purchase View Profile # 11844971 BioTrack ID: - Submi…" at bounding box center [645, 197] width 1164 height 1154
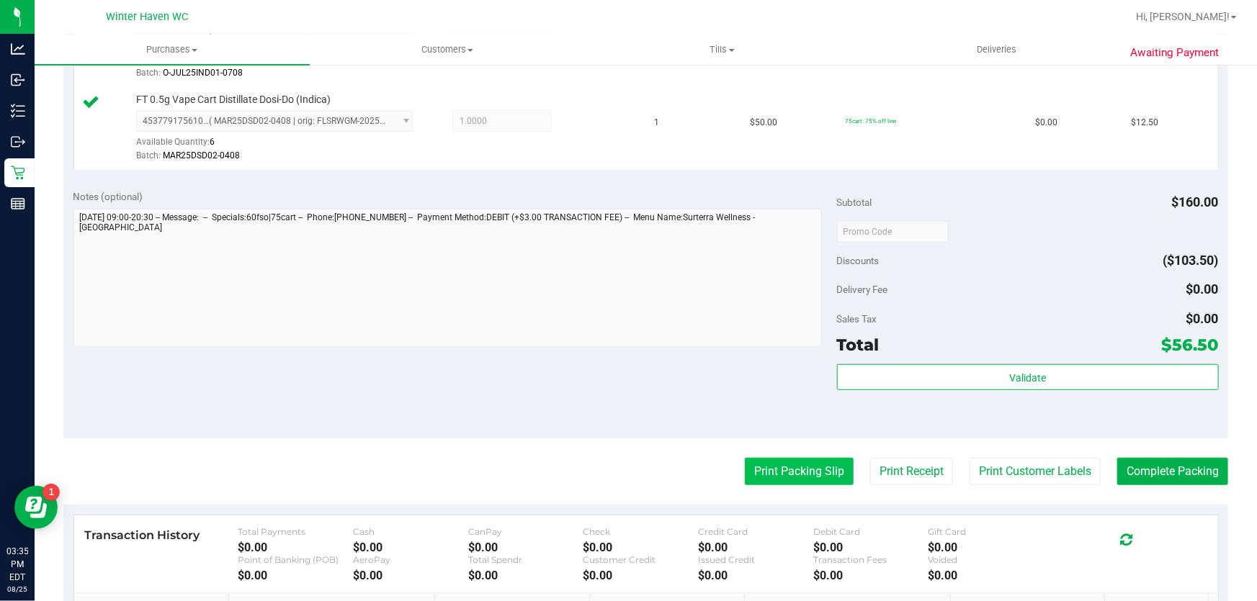
click at [787, 459] on button "Print Packing Slip" at bounding box center [799, 471] width 109 height 27
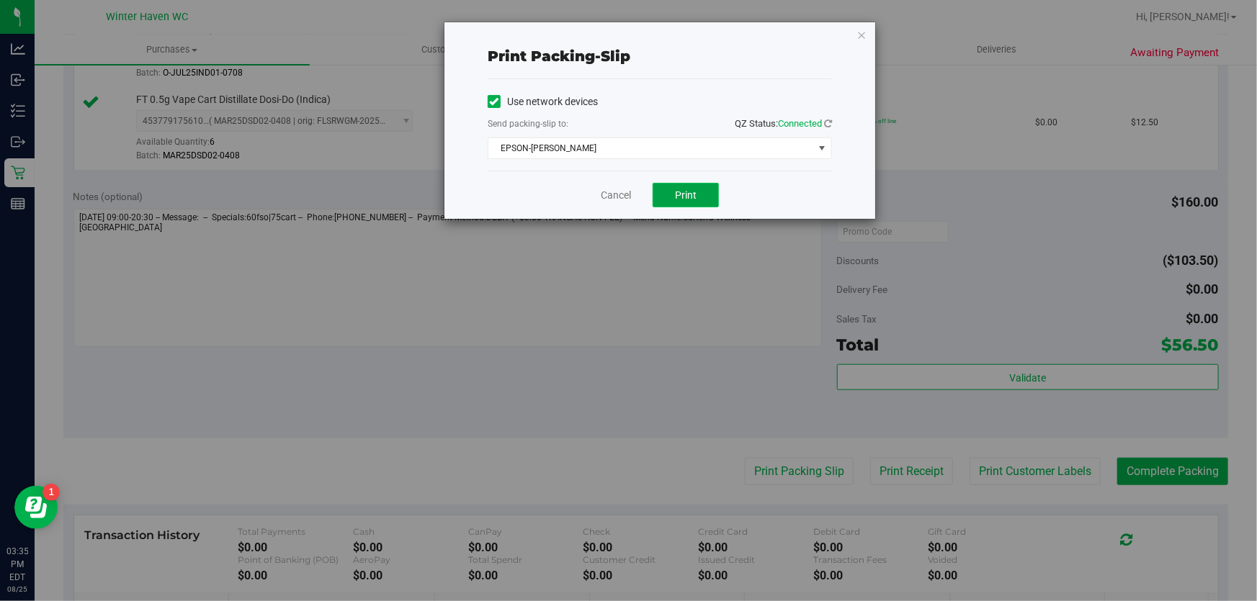
click at [685, 194] on span "Print" at bounding box center [686, 195] width 22 height 12
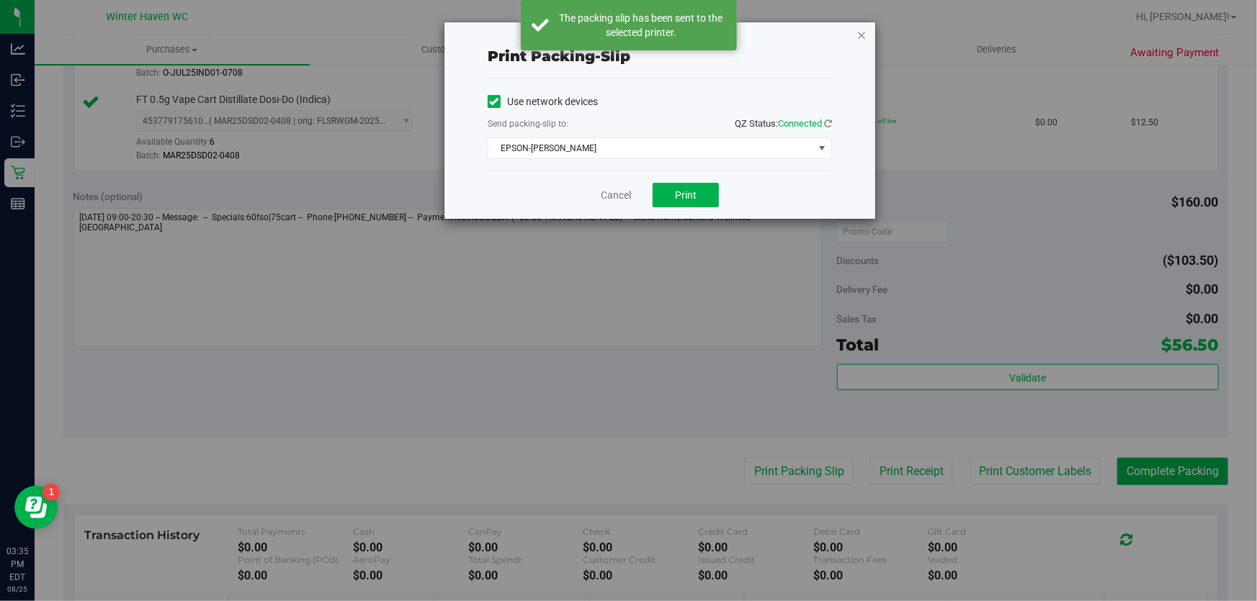
click at [859, 32] on icon "button" at bounding box center [861, 34] width 10 height 17
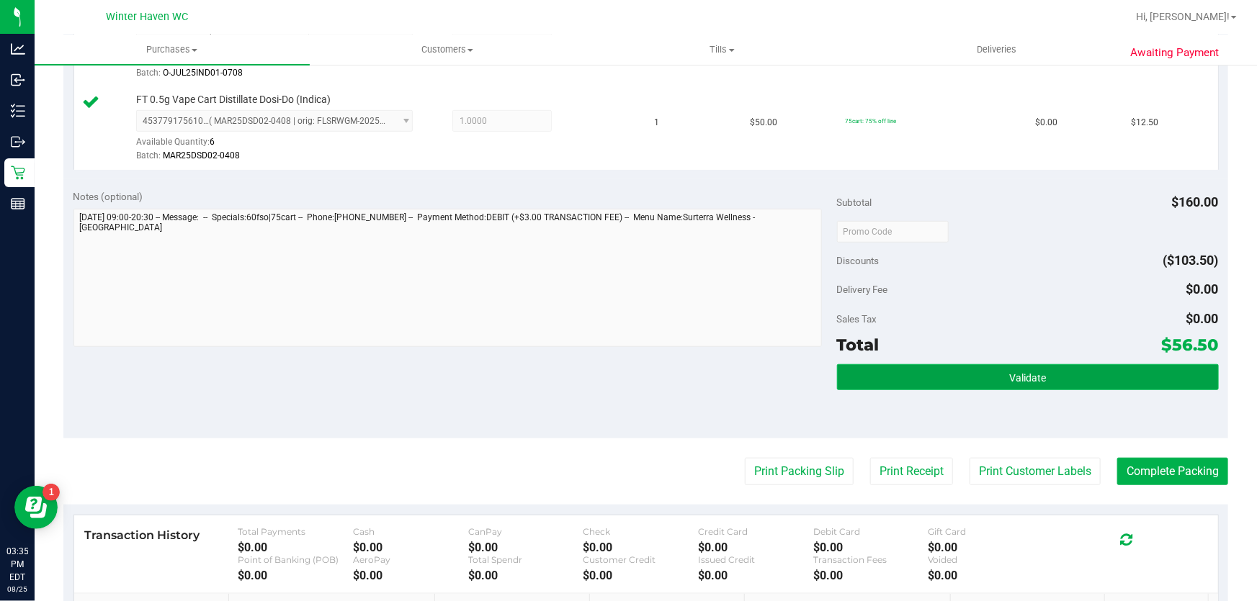
click at [1023, 368] on button "Validate" at bounding box center [1028, 377] width 382 height 26
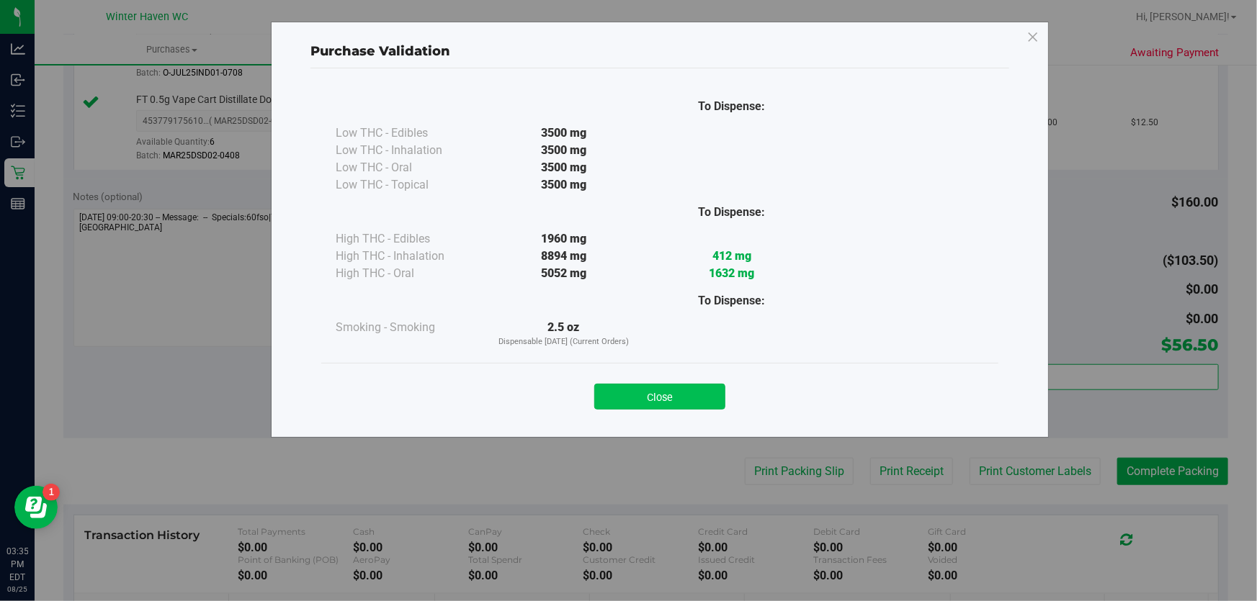
click at [716, 393] on button "Close" at bounding box center [659, 397] width 131 height 26
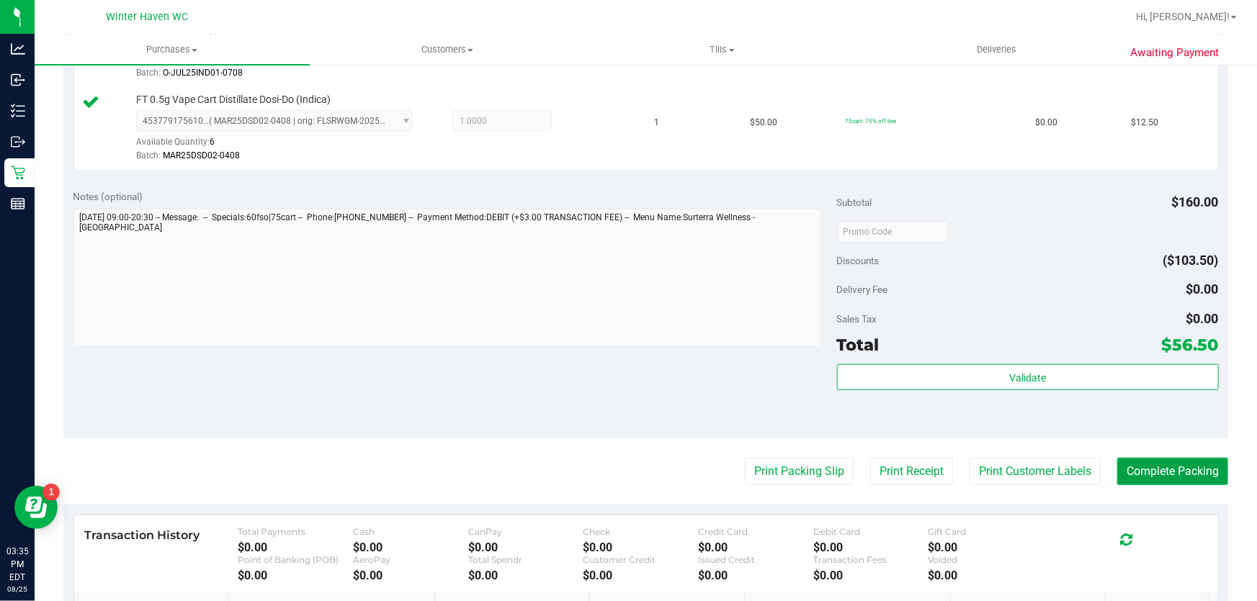
click at [1200, 476] on button "Complete Packing" at bounding box center [1172, 471] width 111 height 27
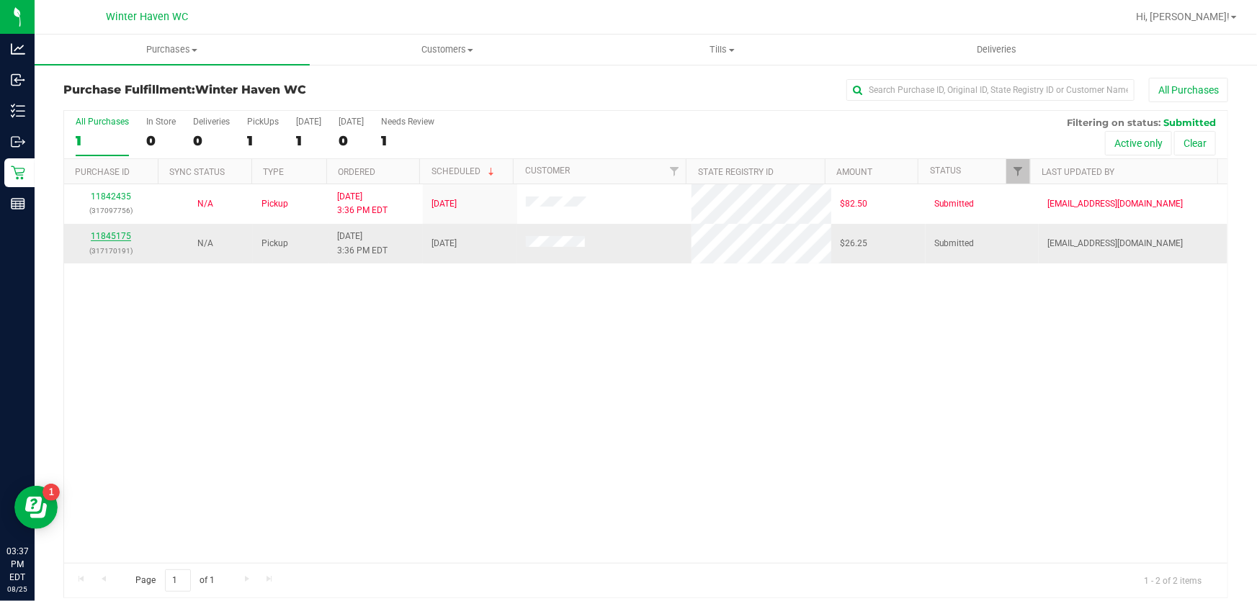
click at [122, 237] on link "11845175" at bounding box center [111, 236] width 40 height 10
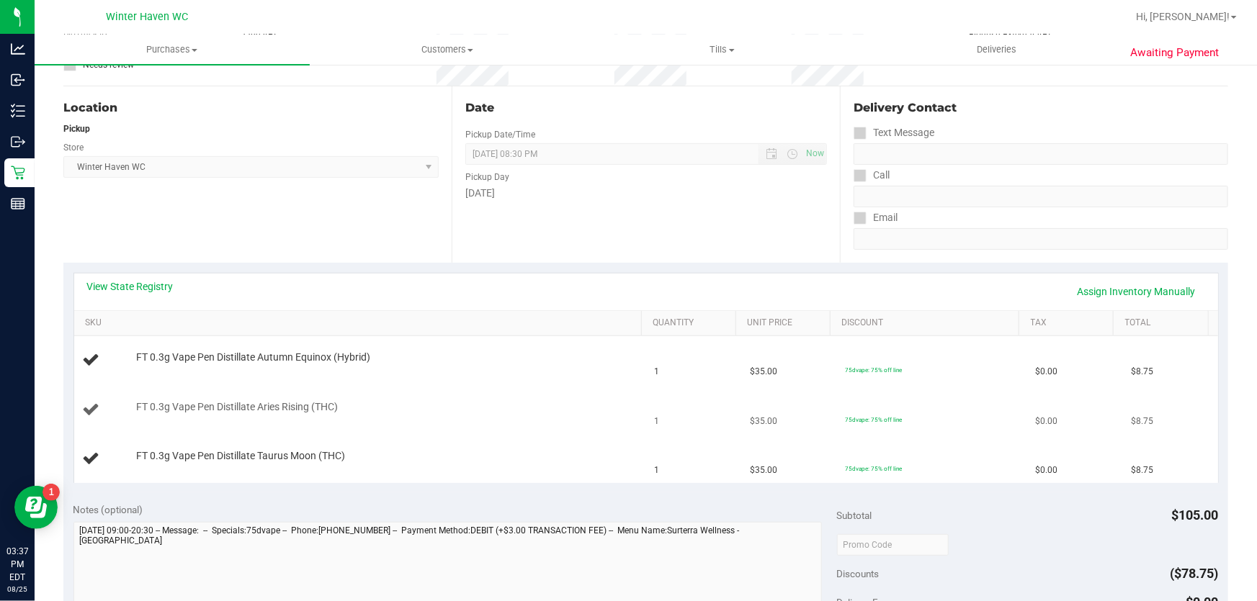
scroll to position [130, 0]
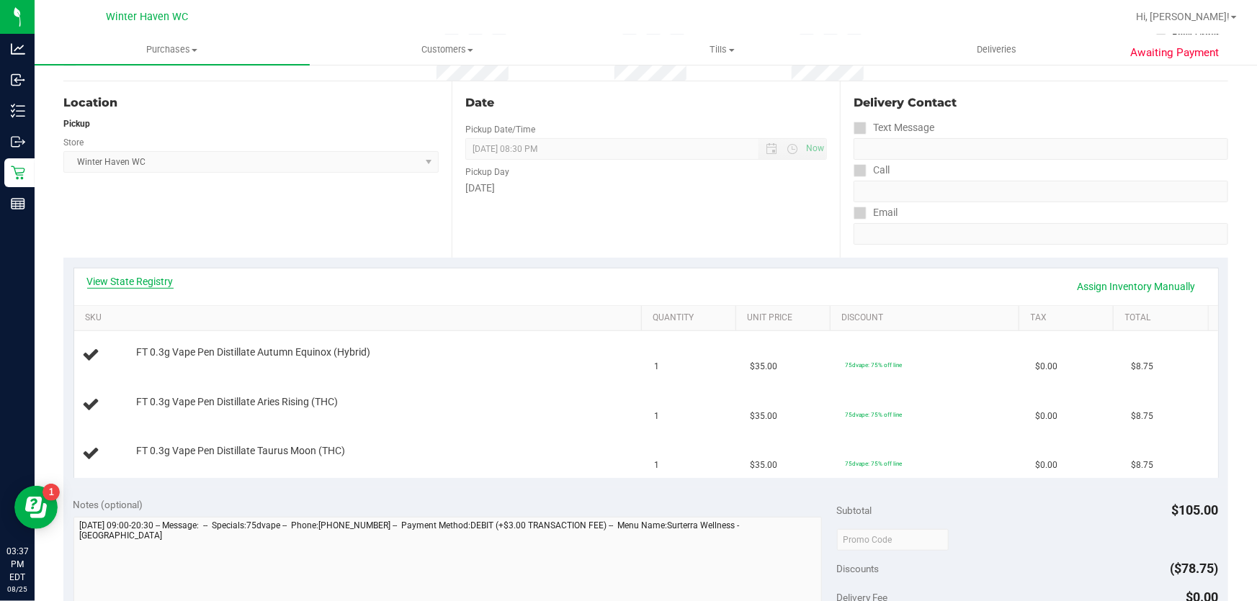
click at [171, 287] on link "View State Registry" at bounding box center [130, 281] width 86 height 14
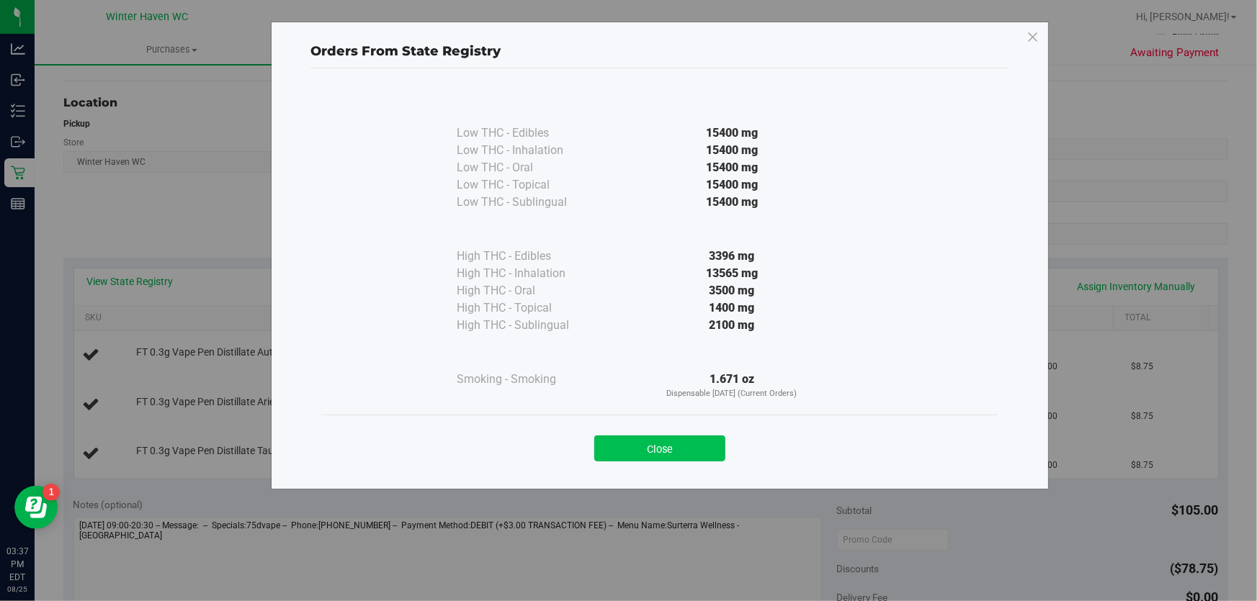
click at [705, 447] on button "Close" at bounding box center [659, 449] width 131 height 26
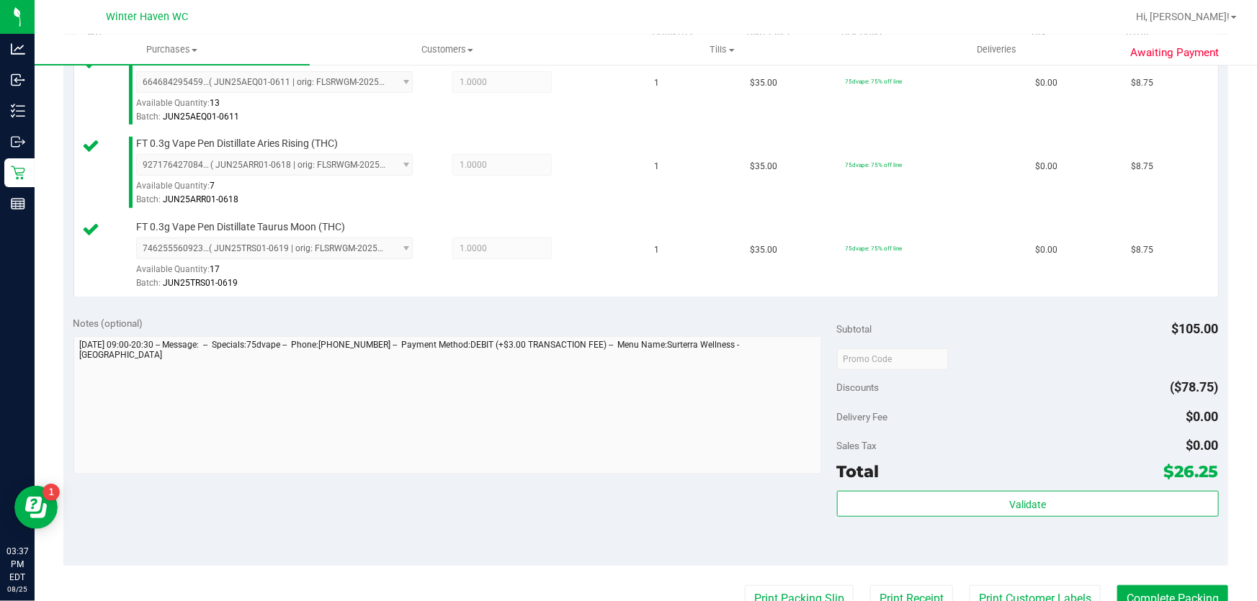
scroll to position [523, 0]
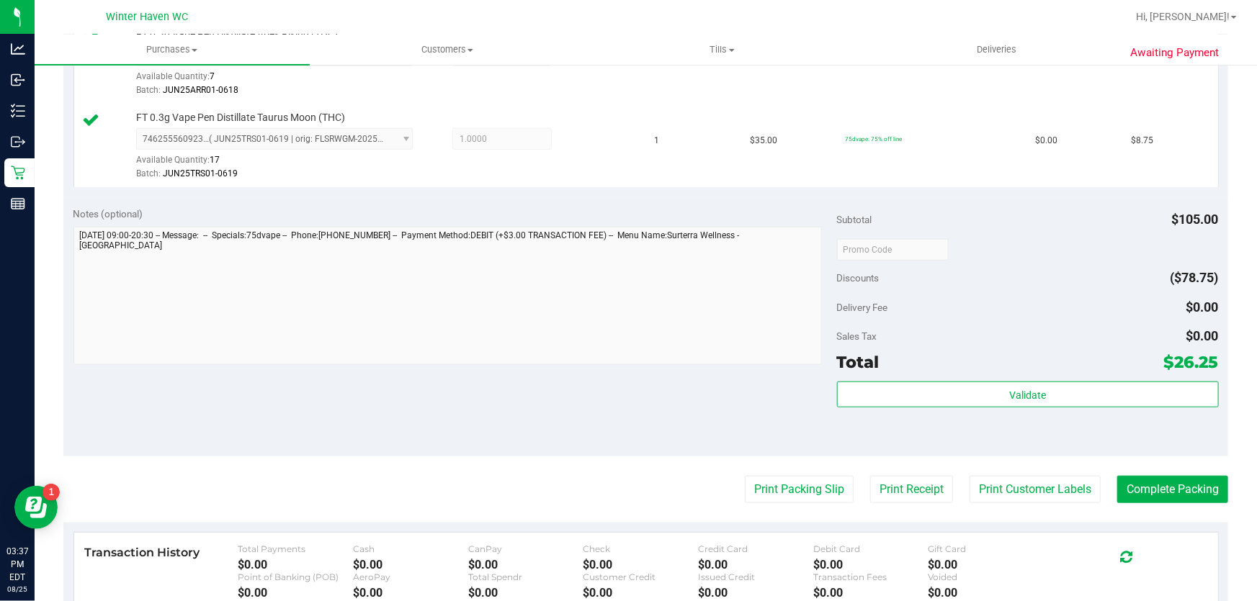
click at [965, 373] on div "Total $26.25" at bounding box center [1028, 362] width 382 height 26
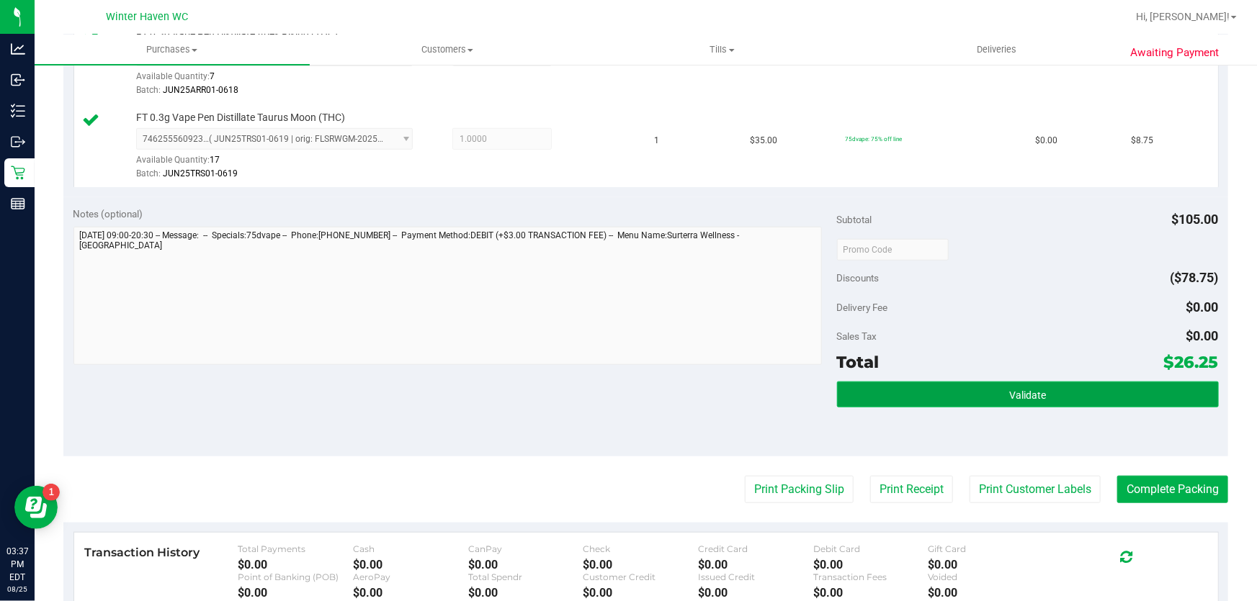
click at [969, 387] on button "Validate" at bounding box center [1028, 395] width 382 height 26
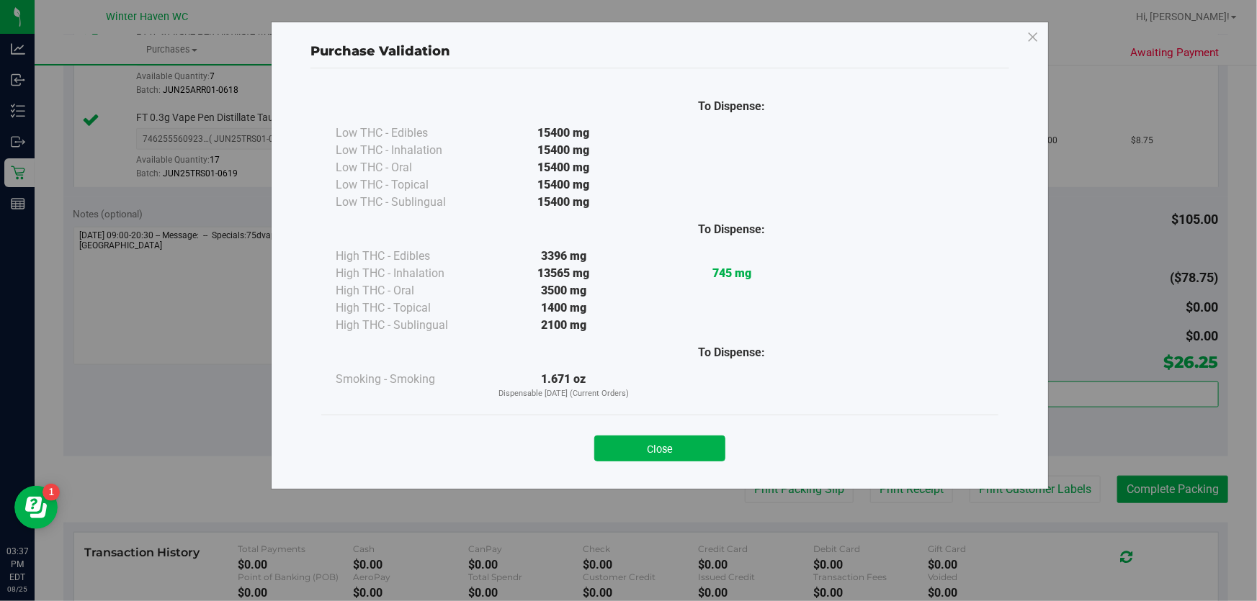
click at [703, 467] on div "Close" at bounding box center [659, 444] width 677 height 58
click at [703, 453] on button "Close" at bounding box center [659, 449] width 131 height 26
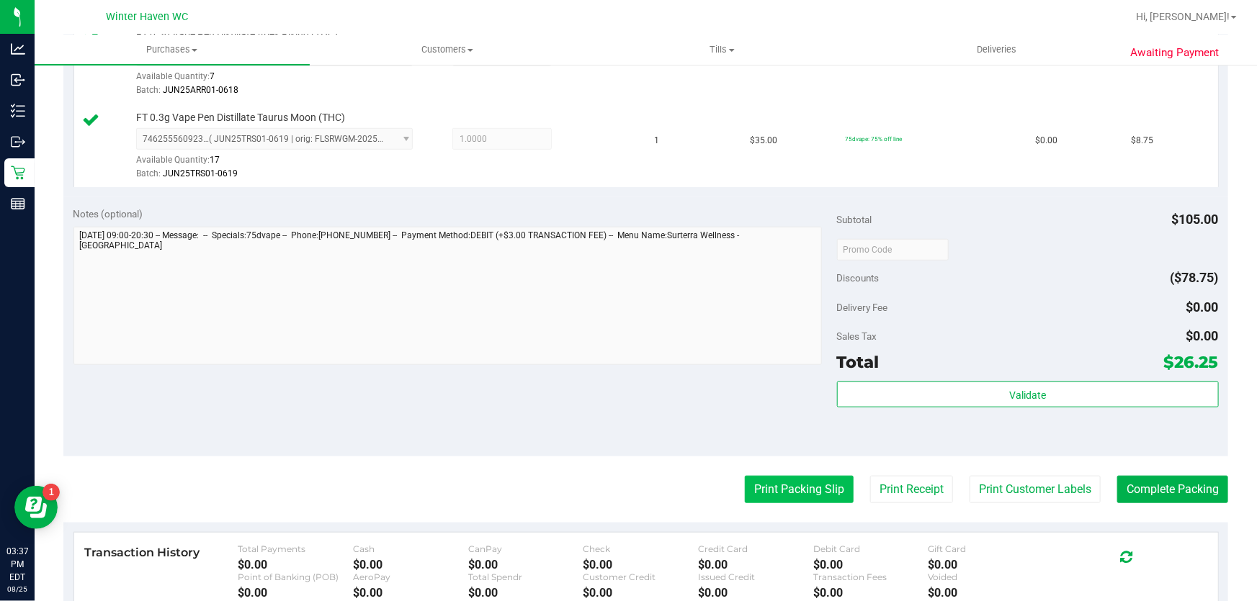
click at [786, 482] on button "Print Packing Slip" at bounding box center [799, 489] width 109 height 27
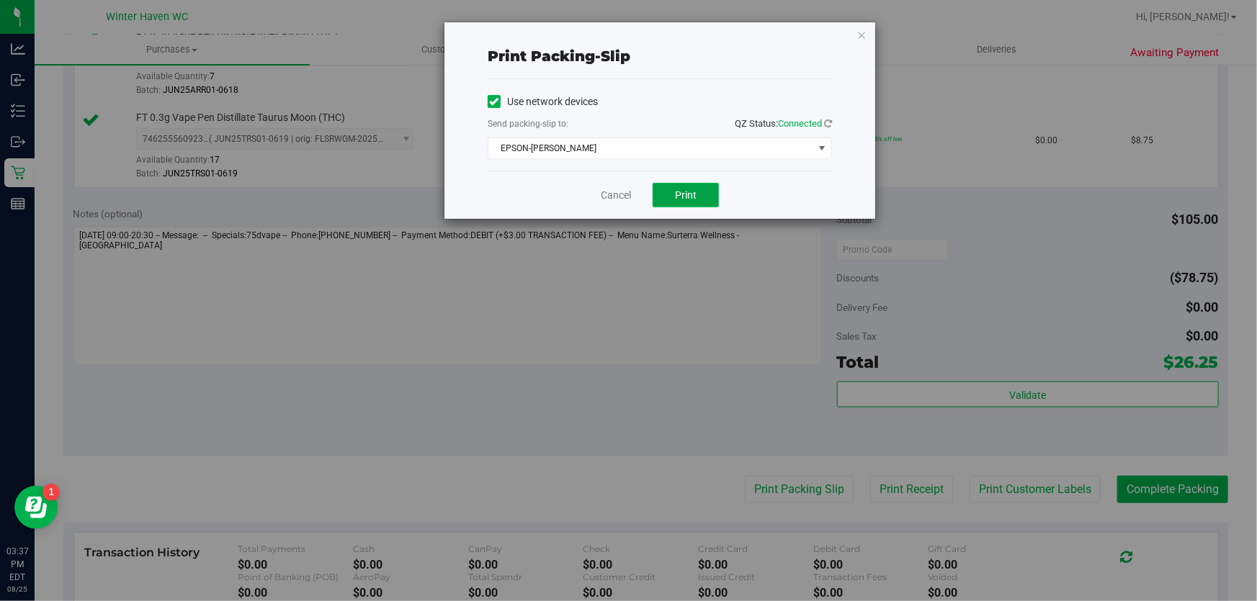
click at [684, 192] on span "Print" at bounding box center [686, 195] width 22 height 12
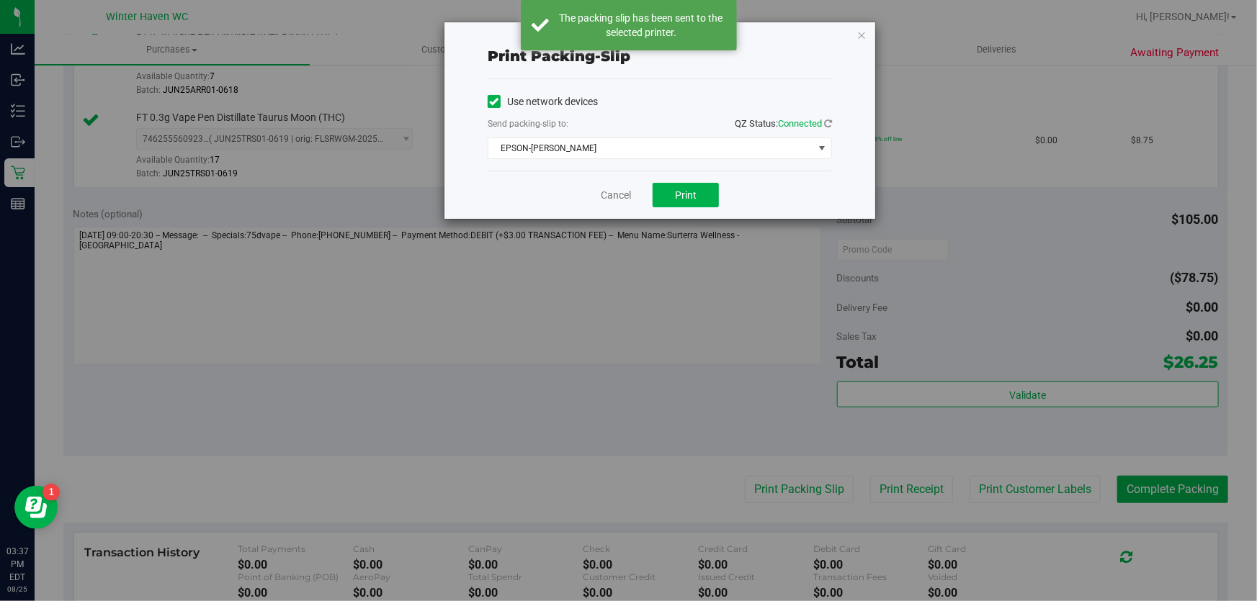
drag, startPoint x: 860, startPoint y: 35, endPoint x: 868, endPoint y: 66, distance: 32.1
click at [862, 44] on div "Print packing-slip Use network devices Send packing-slip to: QZ Status: Connect…" at bounding box center [659, 120] width 431 height 197
click at [859, 35] on icon "button" at bounding box center [861, 34] width 10 height 17
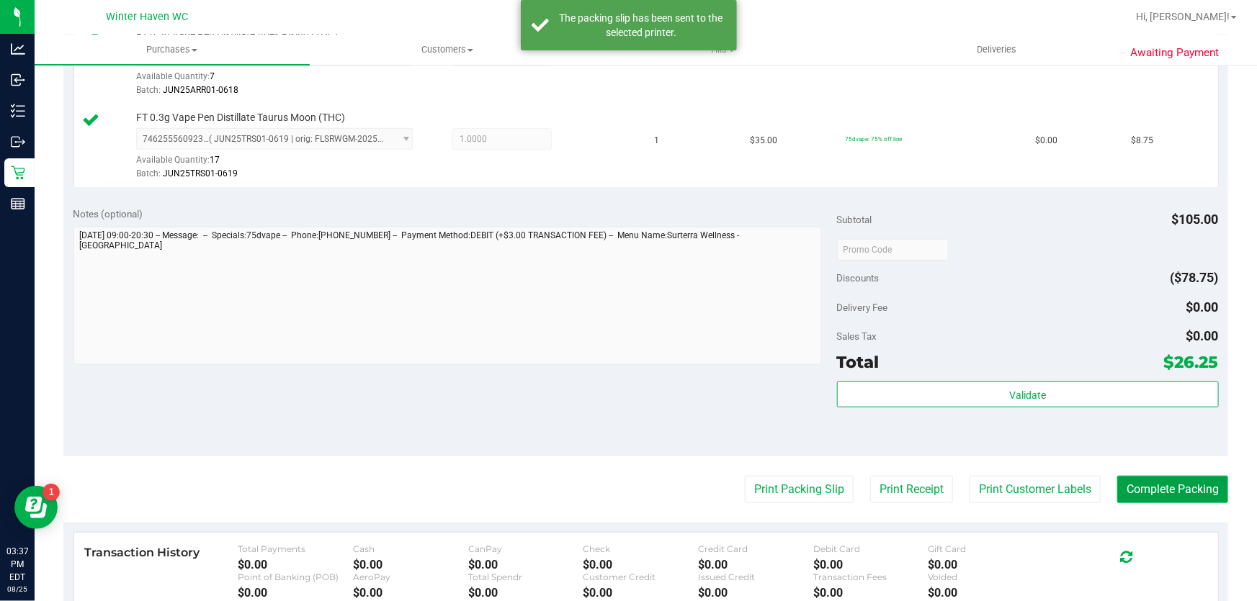
click at [1193, 491] on button "Complete Packing" at bounding box center [1172, 489] width 111 height 27
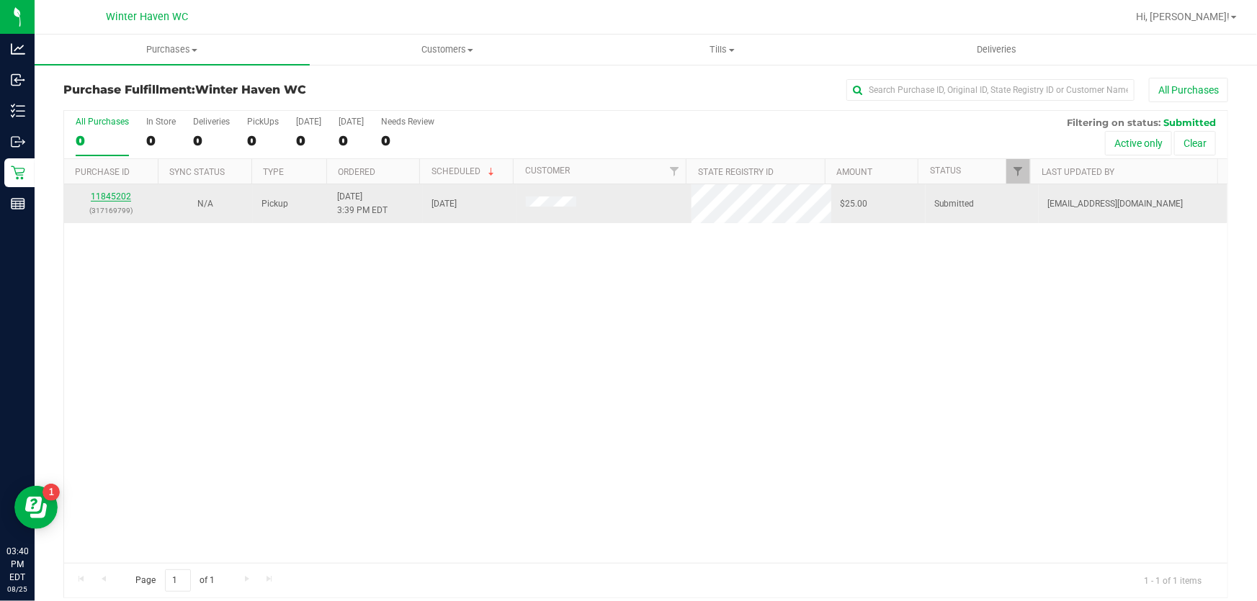
click at [117, 198] on link "11845202" at bounding box center [111, 197] width 40 height 10
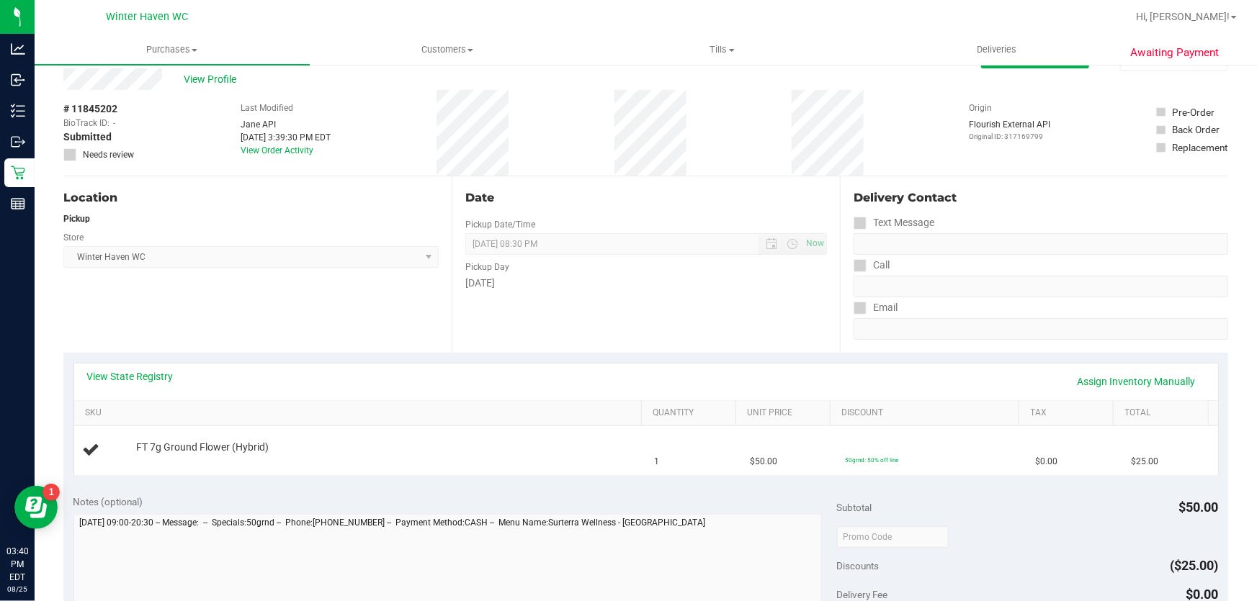
scroll to position [65, 0]
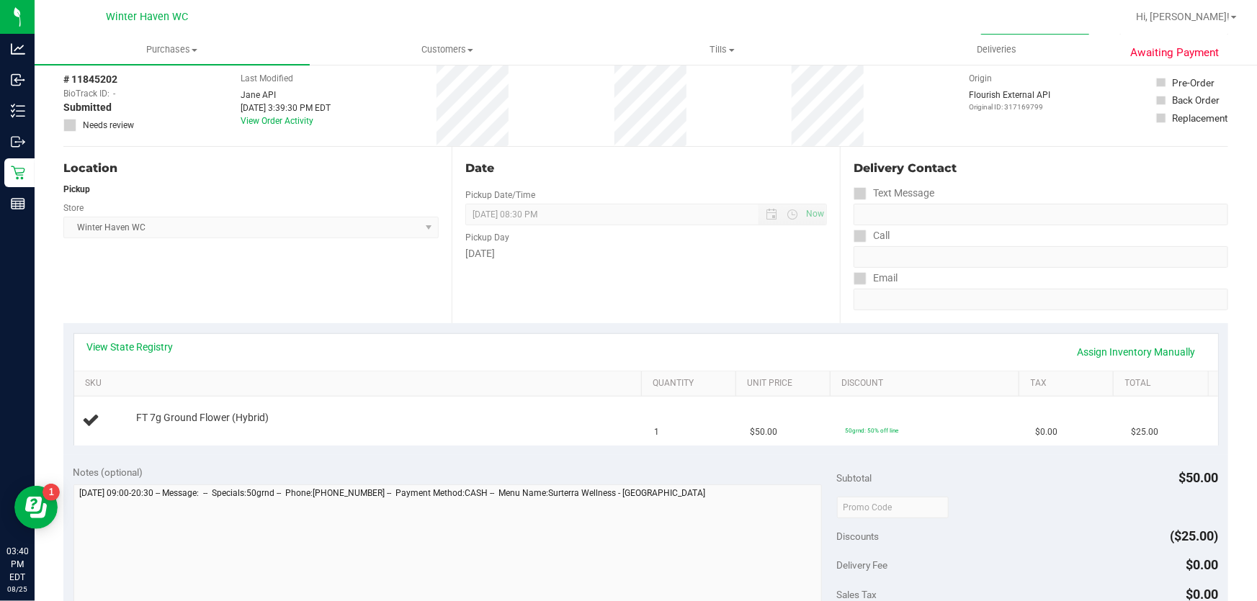
click at [153, 336] on div "View State Registry Assign Inventory Manually" at bounding box center [645, 352] width 1143 height 37
click at [147, 354] on div "View State Registry Assign Inventory Manually" at bounding box center [646, 352] width 1118 height 24
click at [146, 353] on link "View State Registry" at bounding box center [130, 347] width 86 height 14
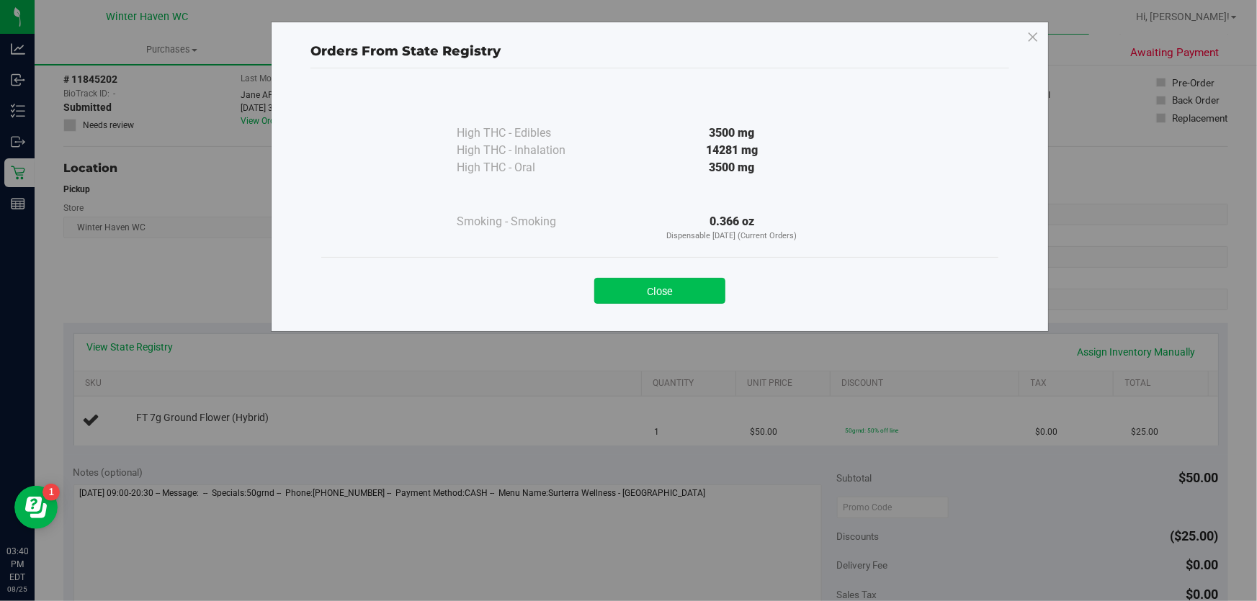
click at [719, 297] on button "Close" at bounding box center [659, 291] width 131 height 26
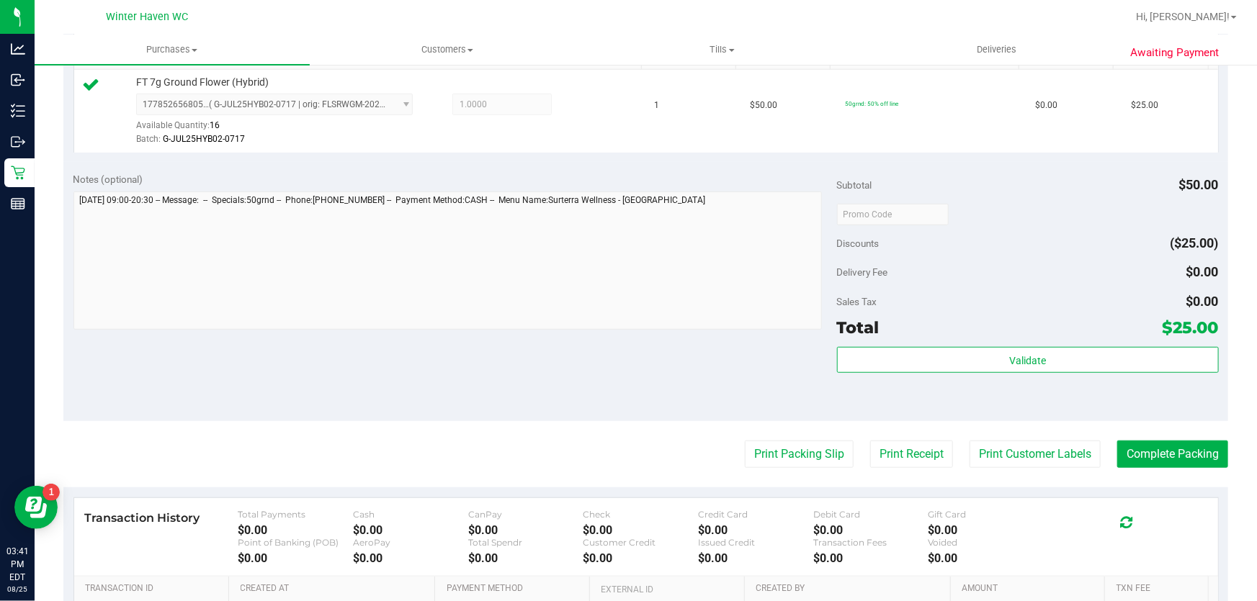
scroll to position [392, 0]
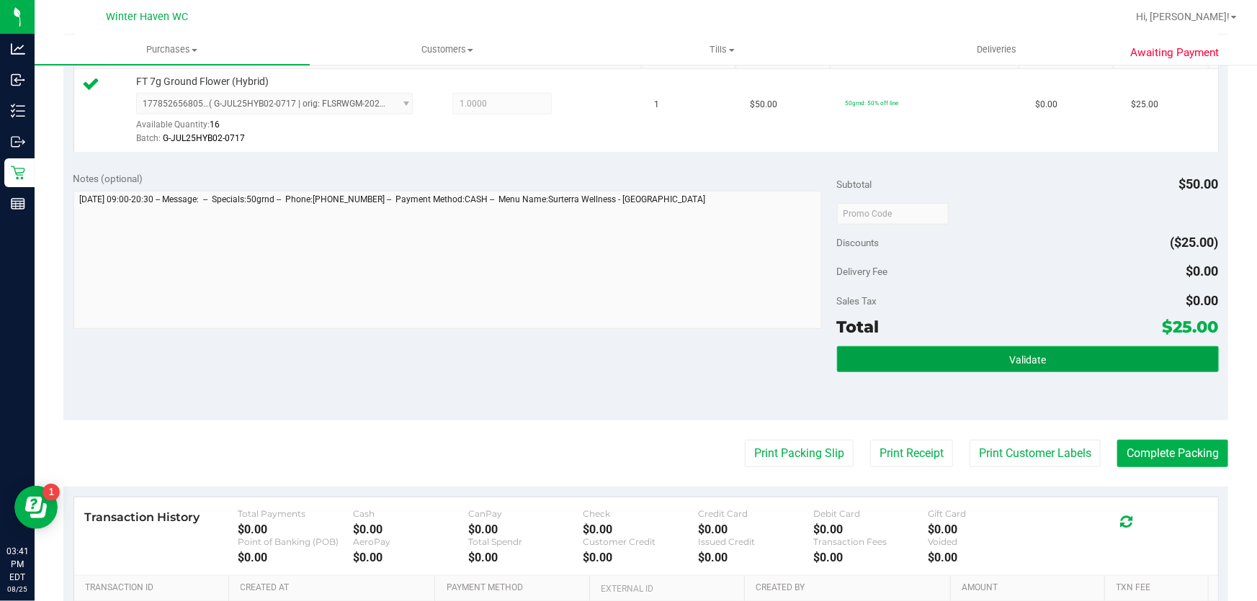
click at [912, 352] on button "Validate" at bounding box center [1028, 359] width 382 height 26
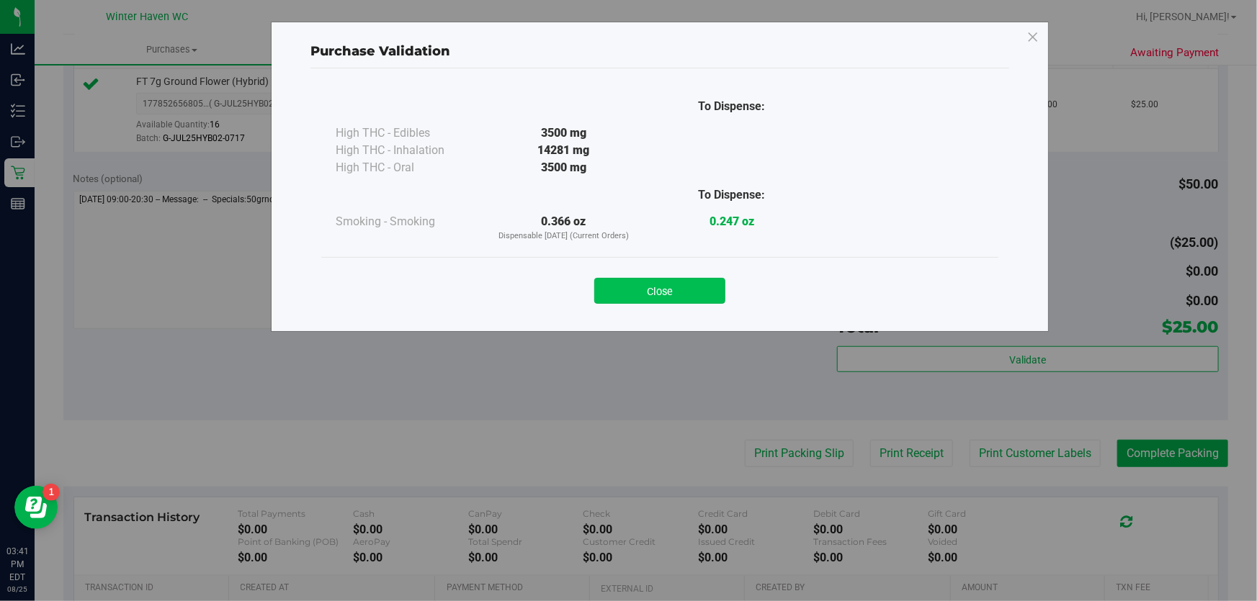
click at [702, 295] on button "Close" at bounding box center [659, 291] width 131 height 26
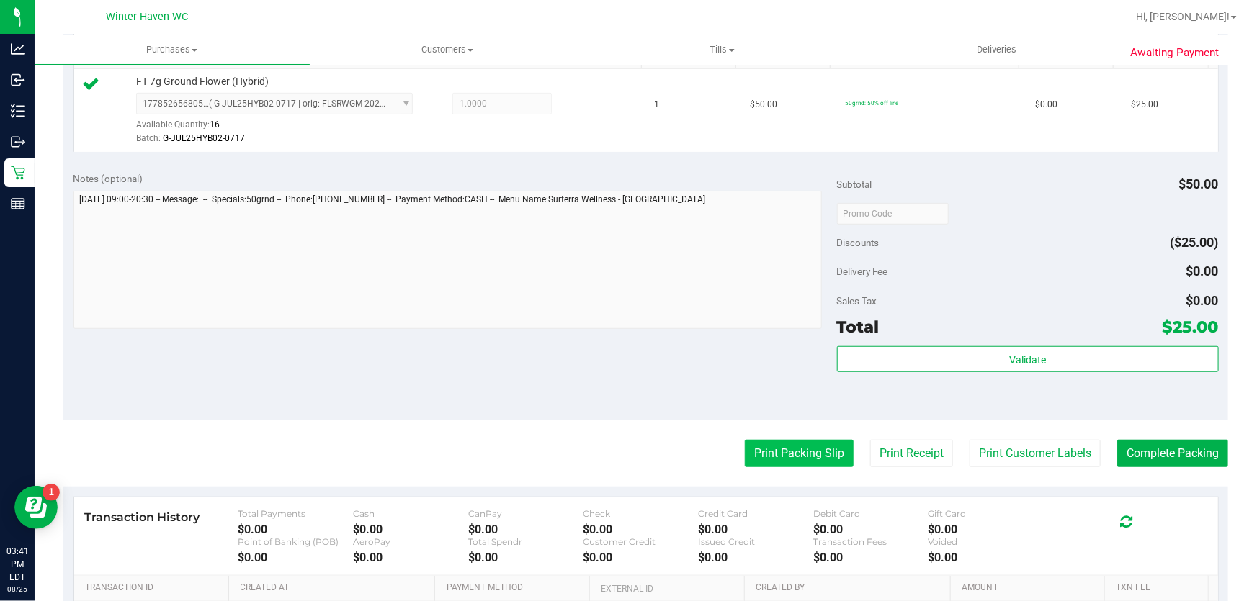
click at [787, 461] on button "Print Packing Slip" at bounding box center [799, 453] width 109 height 27
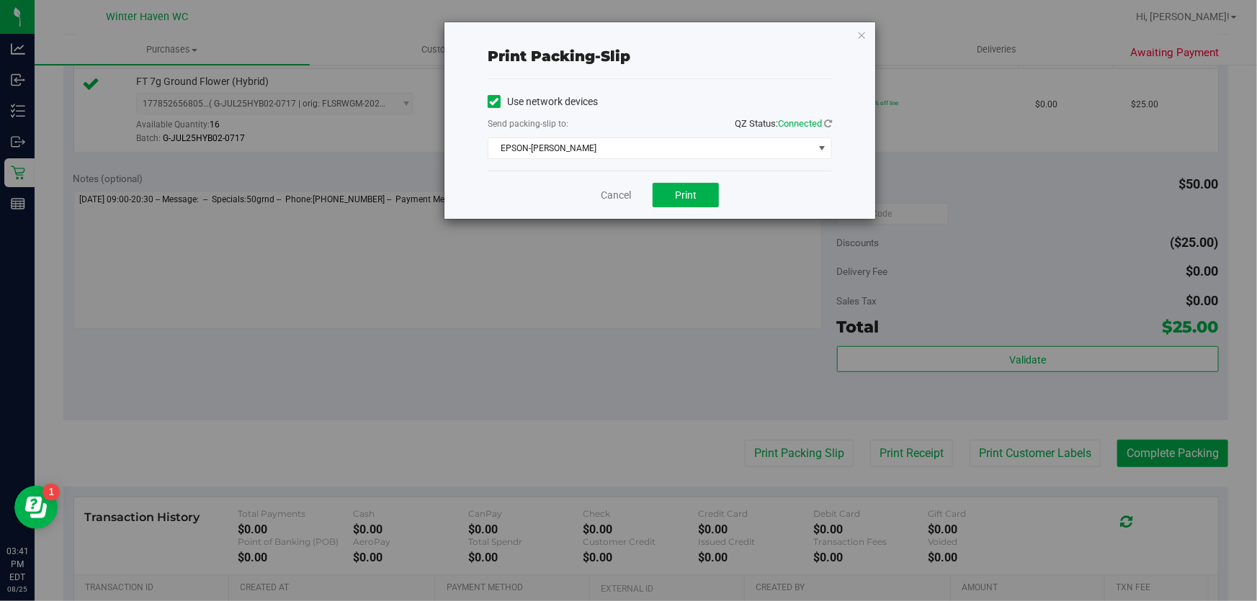
click at [698, 208] on div "Cancel Print" at bounding box center [659, 195] width 344 height 48
click at [698, 204] on button "Print" at bounding box center [685, 195] width 66 height 24
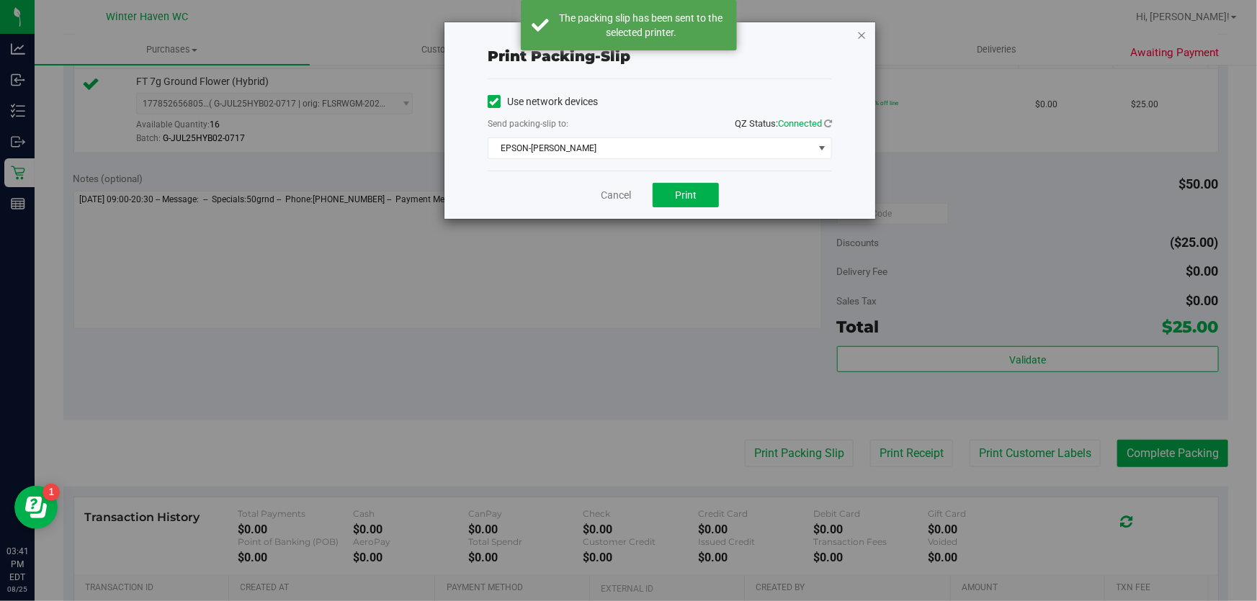
click at [862, 35] on icon "button" at bounding box center [861, 34] width 10 height 17
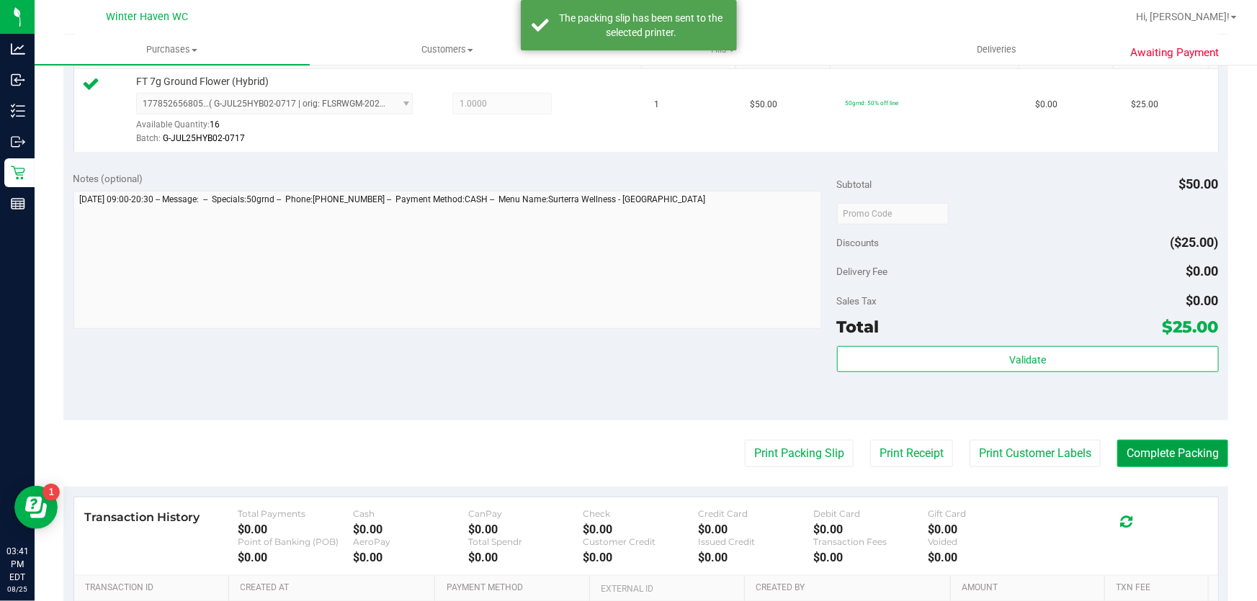
click at [1151, 454] on button "Complete Packing" at bounding box center [1172, 453] width 111 height 27
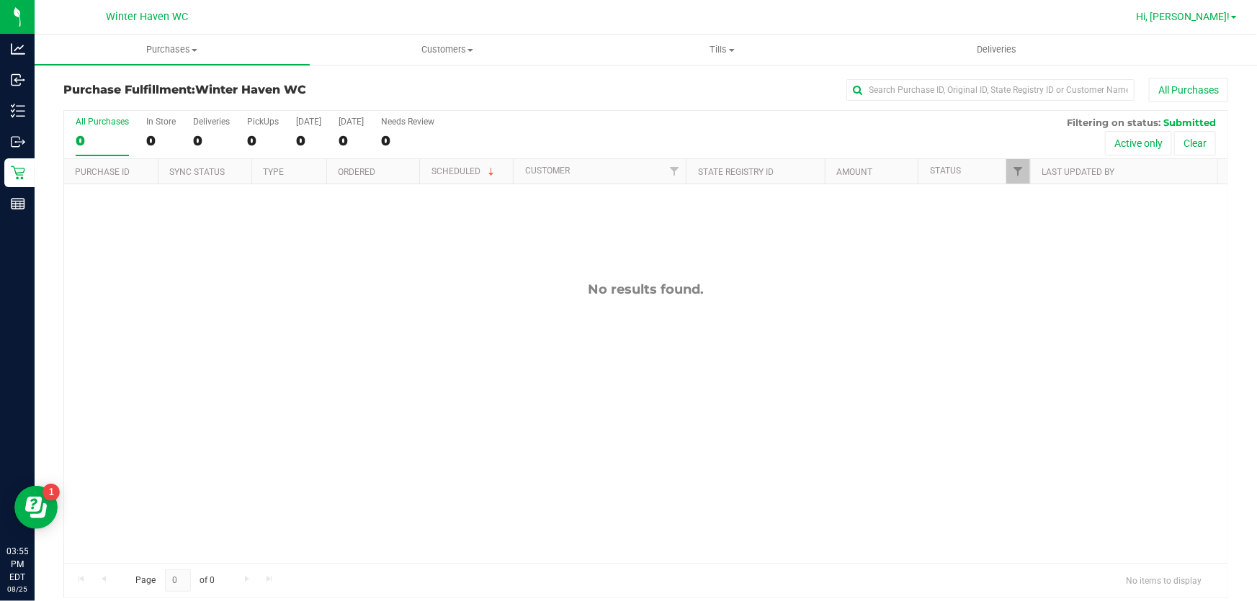
click at [1208, 15] on span "Hi, [PERSON_NAME]!" at bounding box center [1183, 17] width 94 height 12
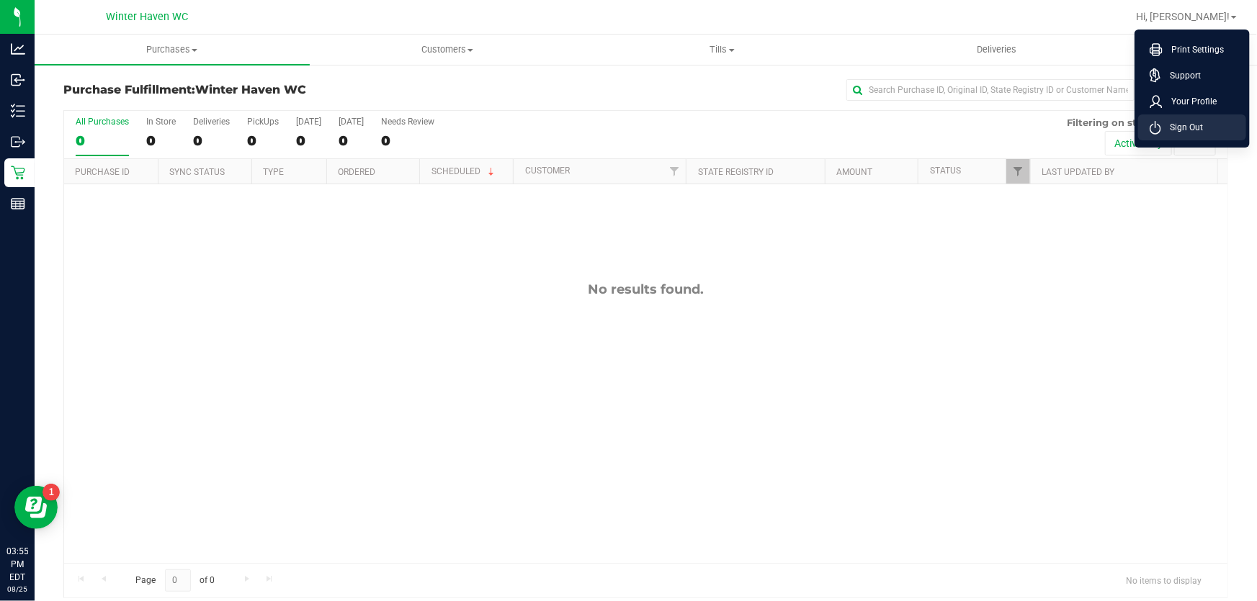
click at [1190, 130] on span "Sign Out" at bounding box center [1182, 127] width 42 height 14
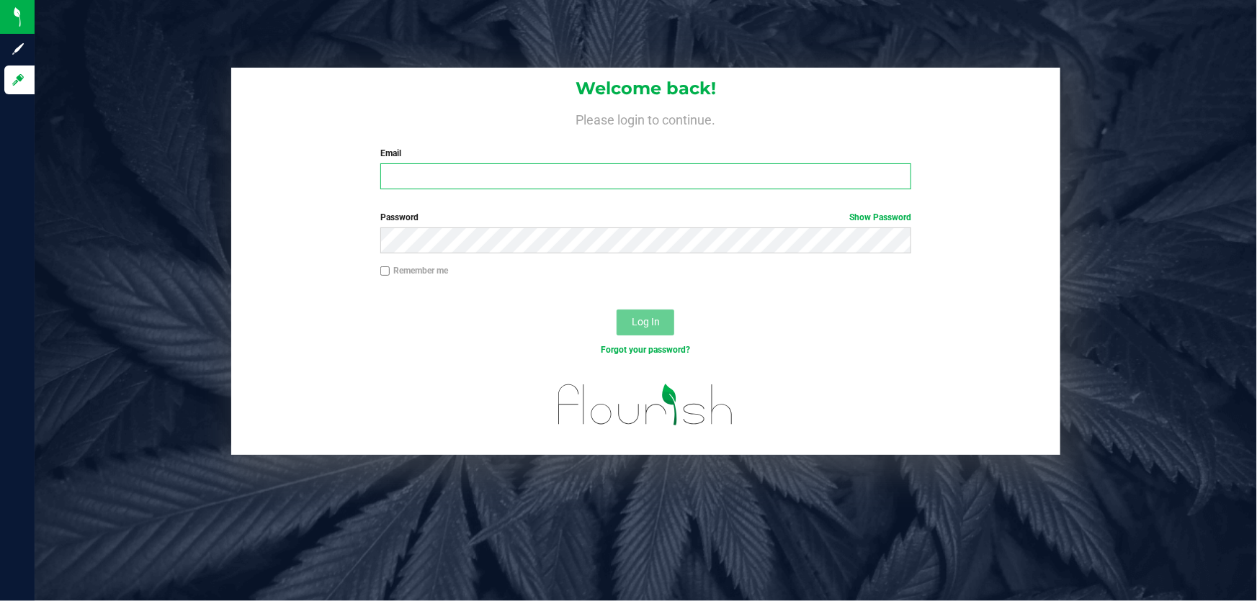
click at [427, 179] on input "Email" at bounding box center [645, 176] width 531 height 26
type input "[EMAIL_ADDRESS][DOMAIN_NAME]"
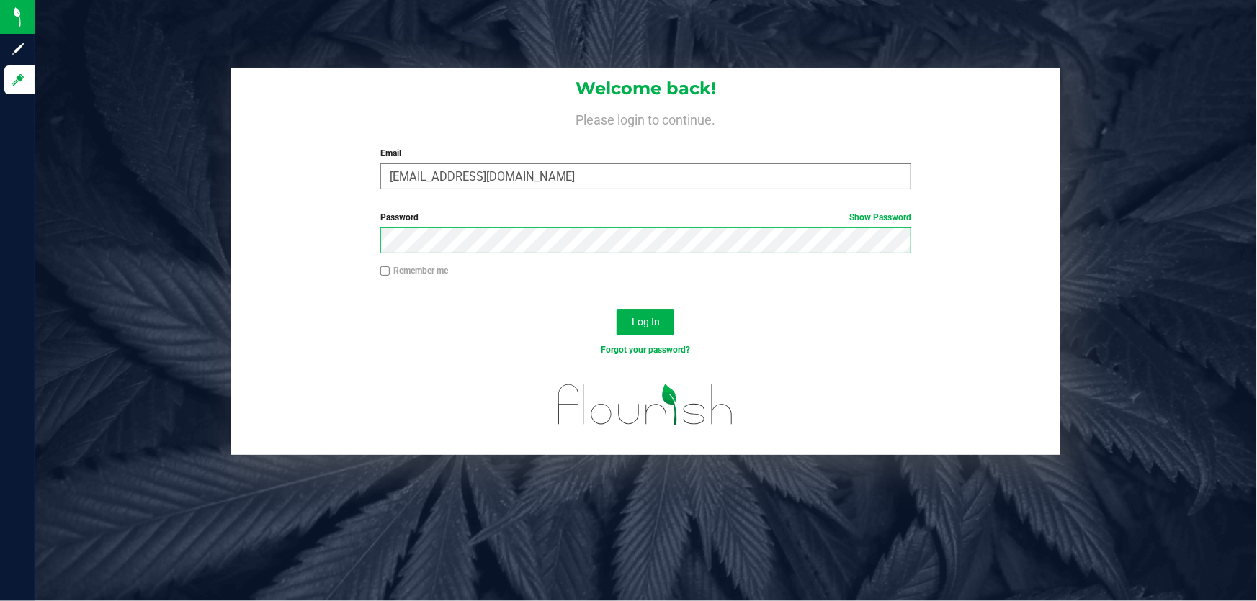
click at [616, 310] on button "Log In" at bounding box center [645, 323] width 58 height 26
